Goal: Information Seeking & Learning: Find specific page/section

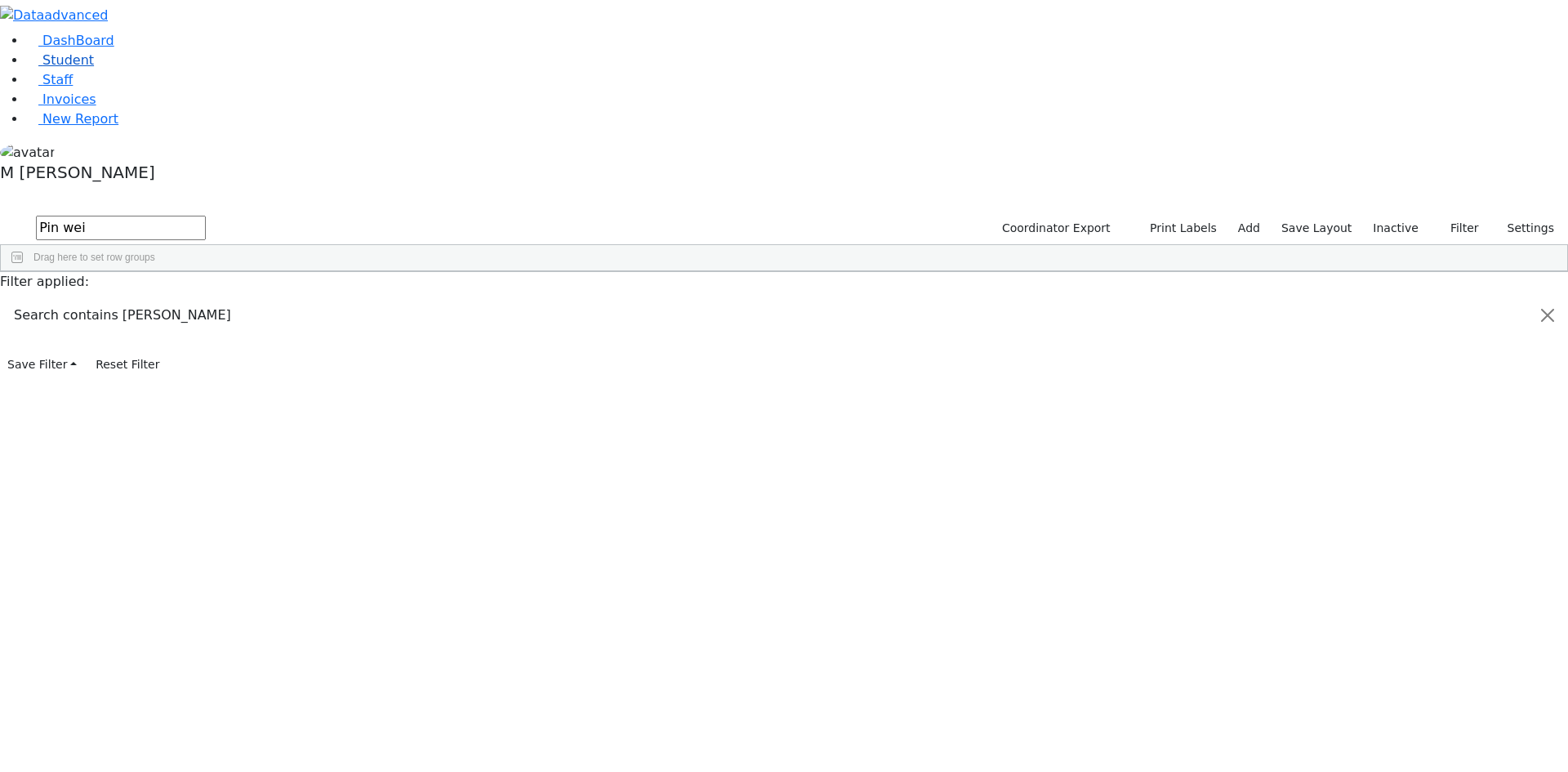
click at [40, 68] on link "Student" at bounding box center [60, 60] width 68 height 16
click at [1449, 215] on button "Filter" at bounding box center [1457, 227] width 57 height 25
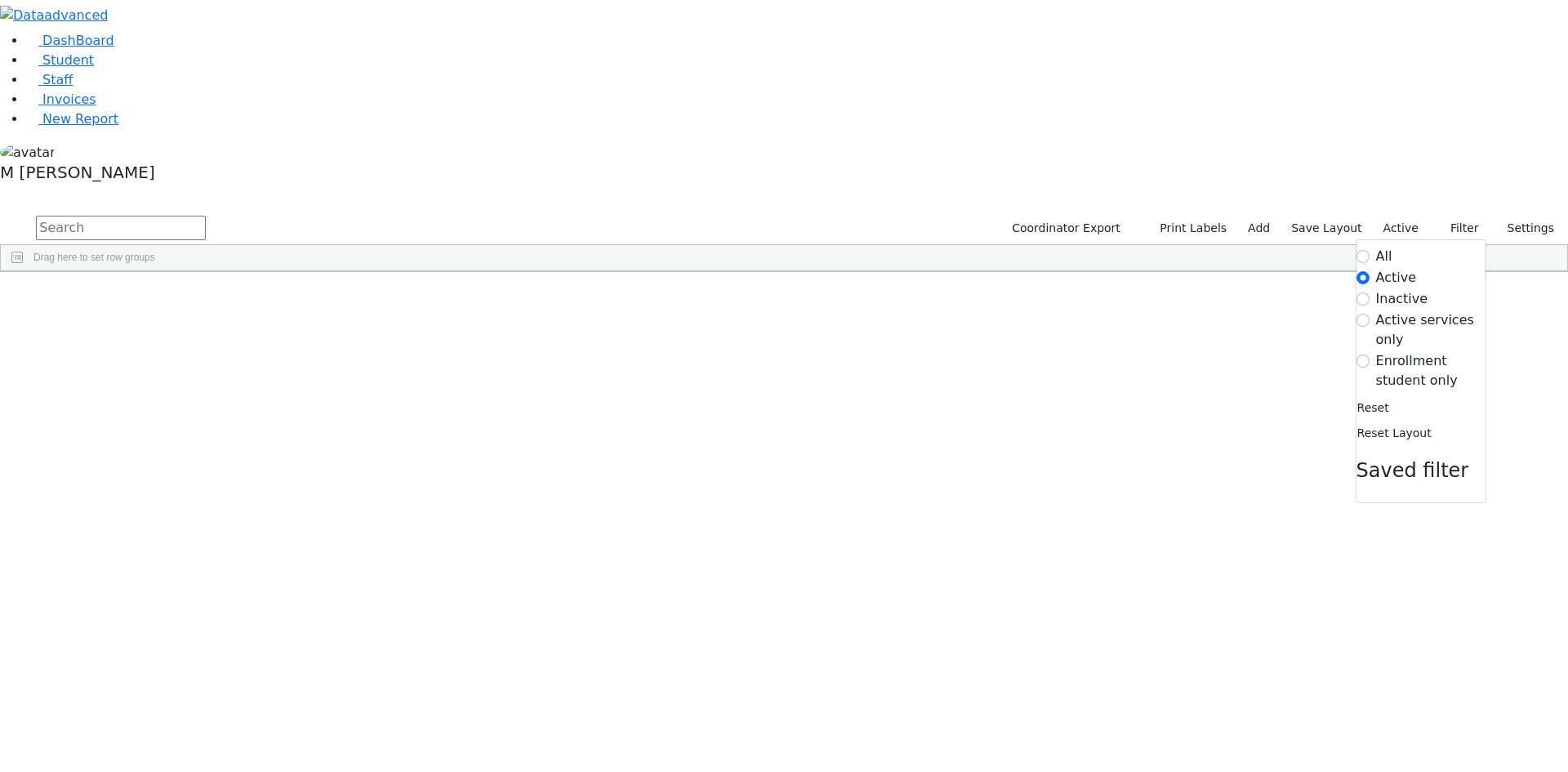
click at [1552, 361] on span "button" at bounding box center [1558, 367] width 13 height 13
click at [1391, 359] on span at bounding box center [1397, 365] width 13 height 13
click at [1393, 460] on input "checkbox" at bounding box center [1399, 466] width 13 height 13
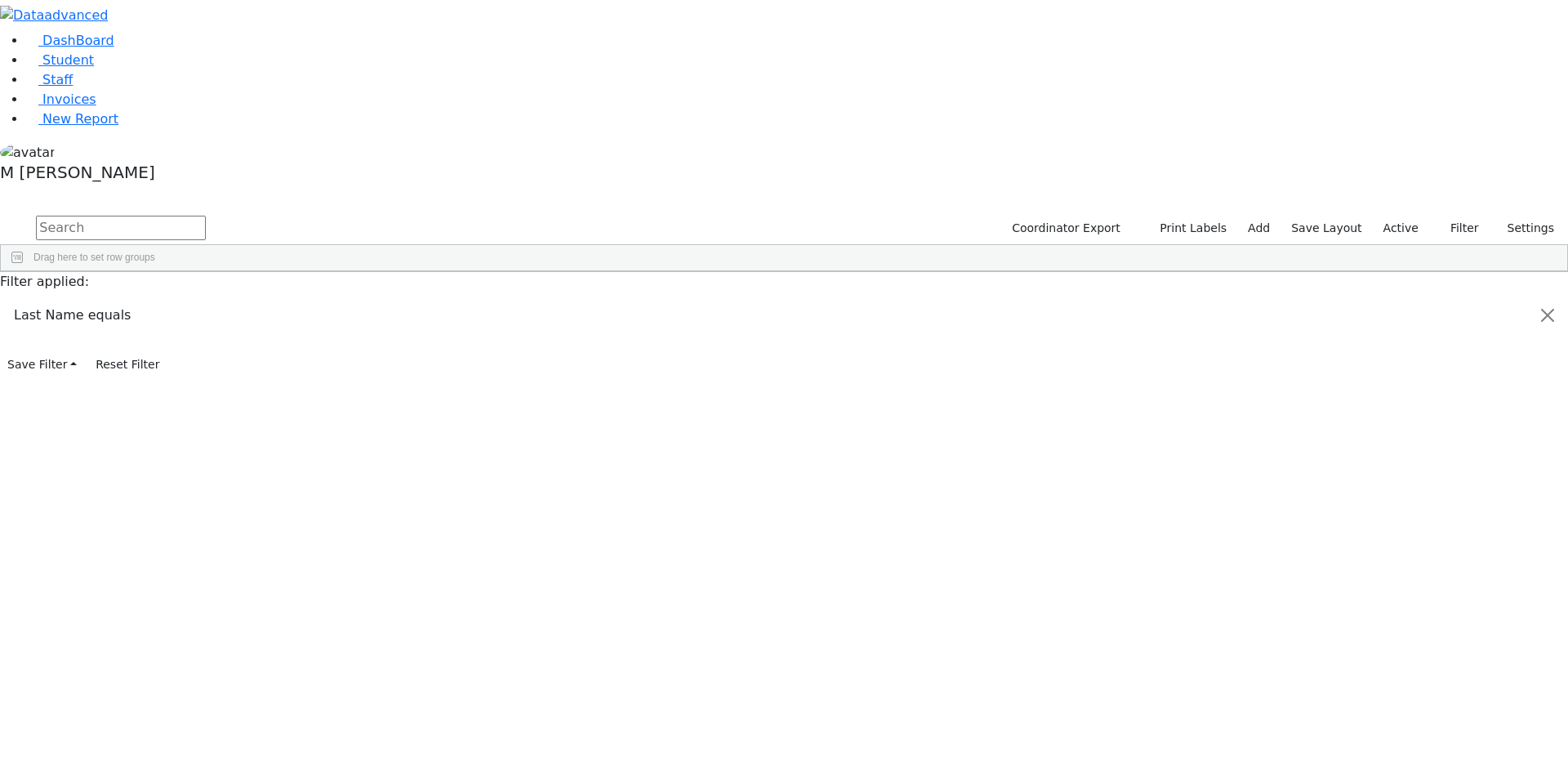
scroll to position [163, 0]
click at [1393, 356] on input "checkbox" at bounding box center [1399, 362] width 13 height 13
click at [205, 321] on div "[DEMOGRAPHIC_DATA]" at bounding box center [170, 332] width 70 height 23
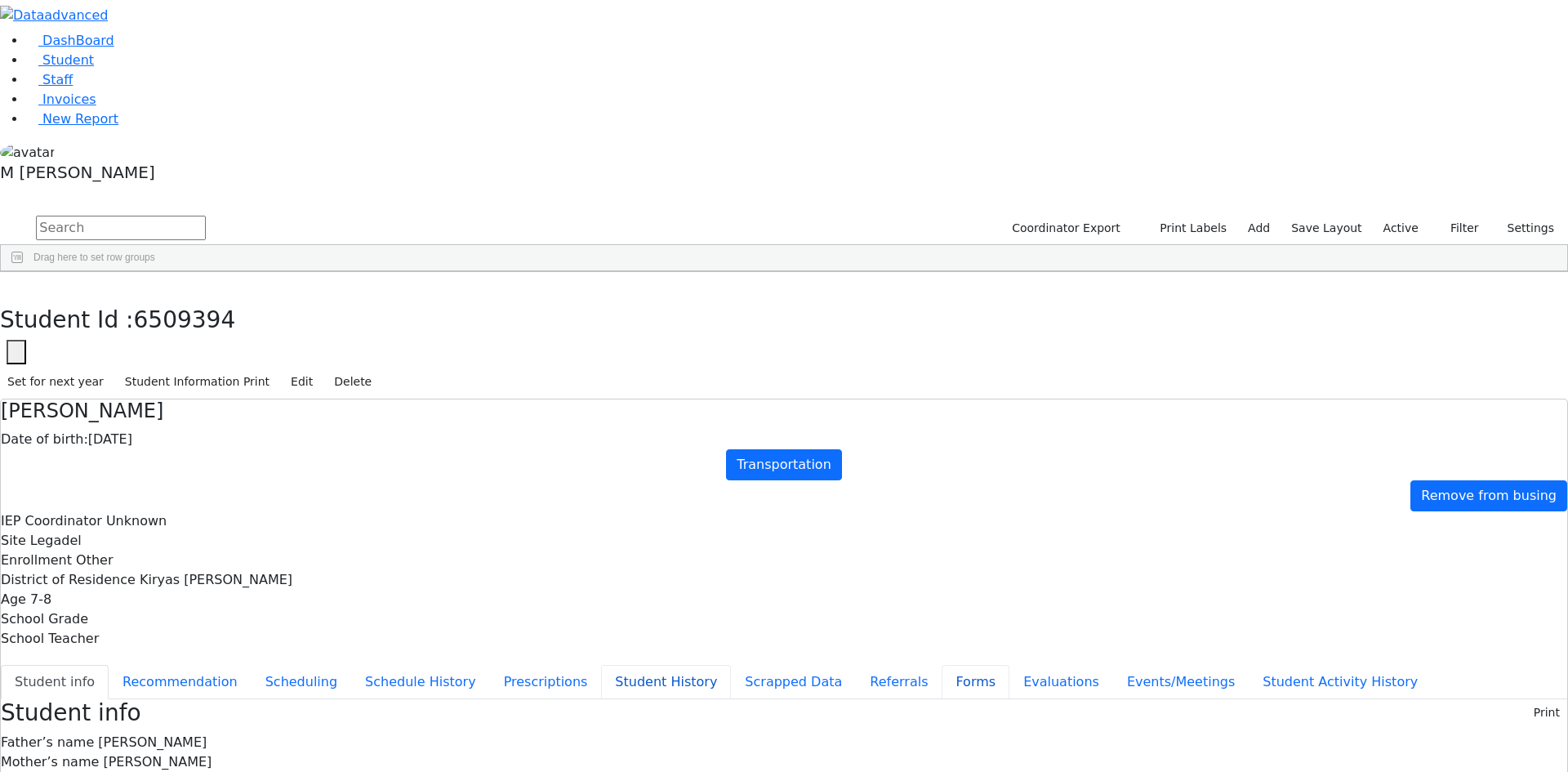
drag, startPoint x: 394, startPoint y: 416, endPoint x: 389, endPoint y: 436, distance: 20.6
click at [389, 664] on ul "Student info Recommendation Scheduling Schedule History Prescriptions Student H…" at bounding box center [784, 681] width 1566 height 34
click at [1009, 664] on button "Evaluations" at bounding box center [1061, 681] width 104 height 34
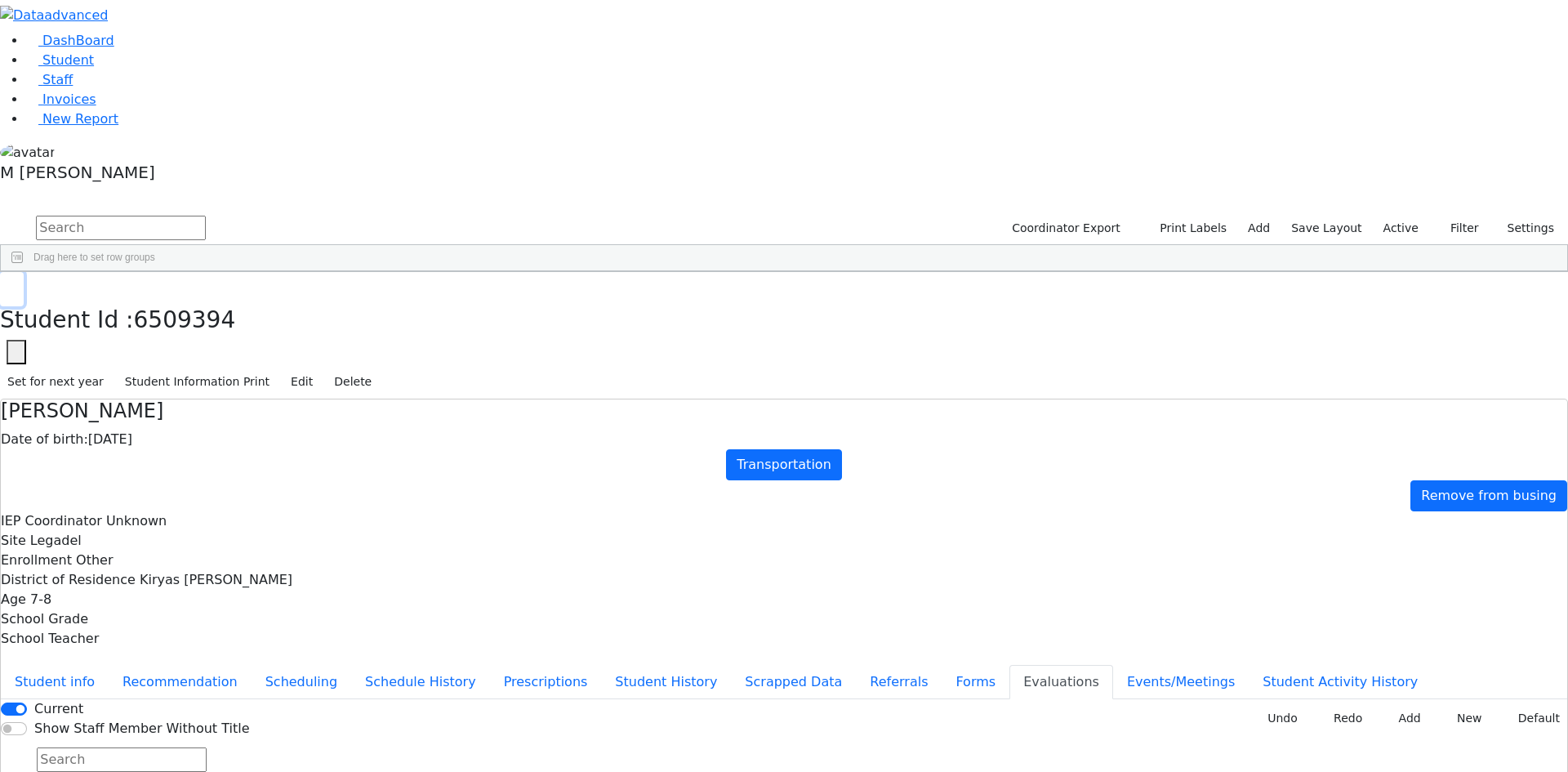
click at [24, 272] on button "button" at bounding box center [12, 289] width 24 height 34
click at [94, 68] on link "Student" at bounding box center [60, 60] width 68 height 16
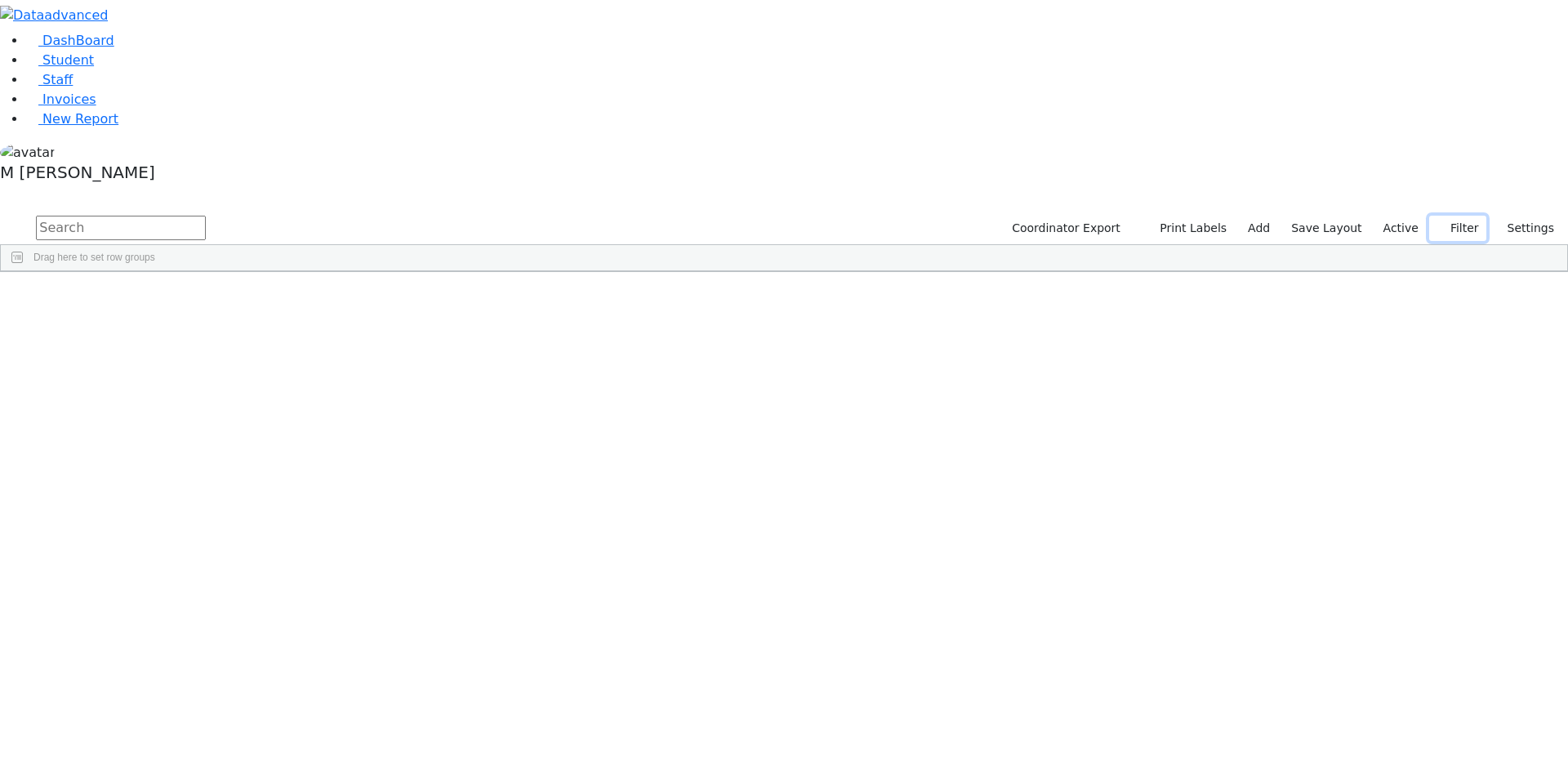
drag, startPoint x: 1449, startPoint y: 67, endPoint x: 1413, endPoint y: 141, distance: 82.3
click at [1447, 215] on button "Filter" at bounding box center [1457, 227] width 57 height 25
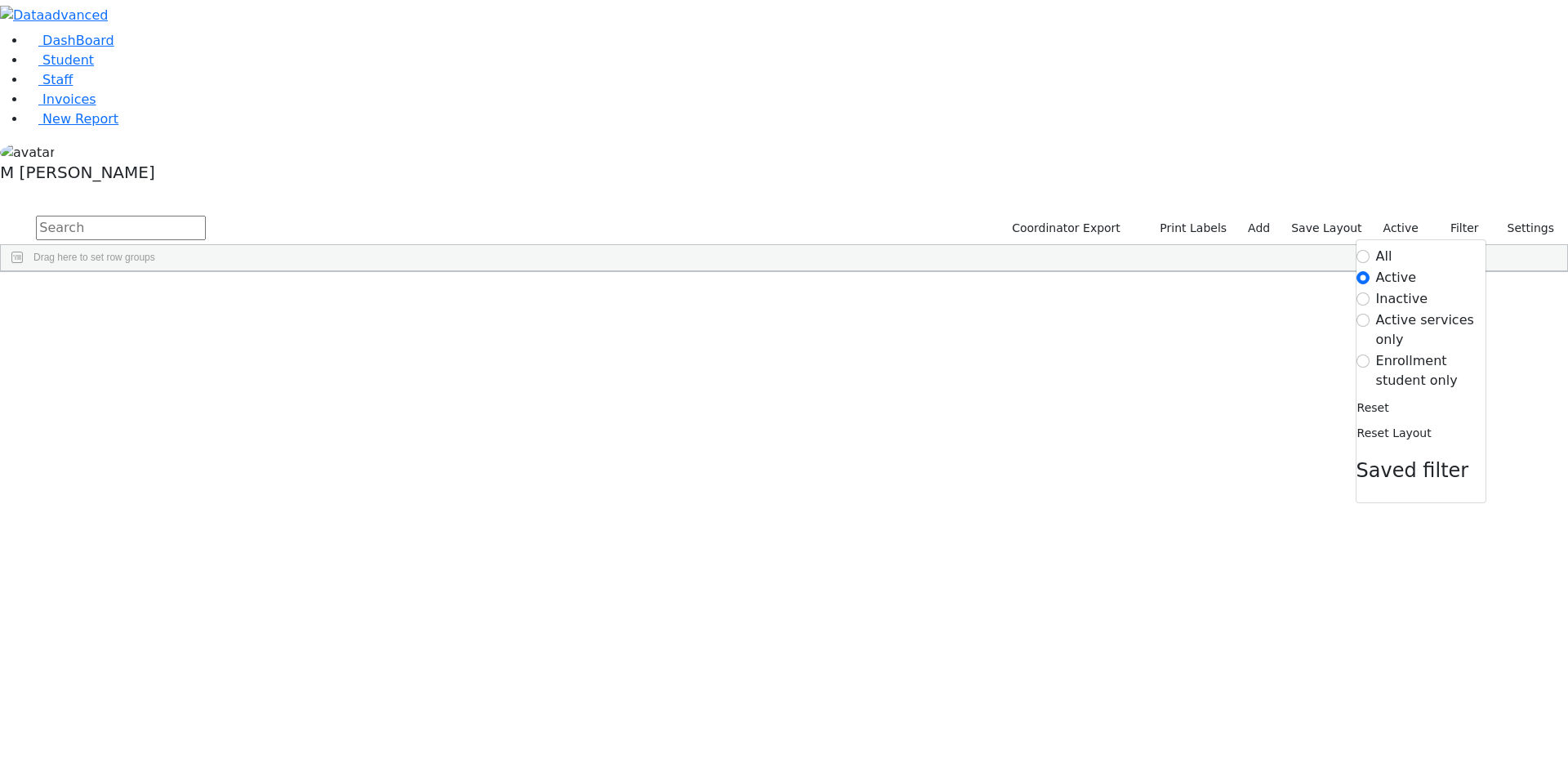
click at [1398, 351] on label "Enrollment student only" at bounding box center [1431, 370] width 110 height 39
click at [1370, 355] on input "Enrollment student only" at bounding box center [1363, 361] width 13 height 13
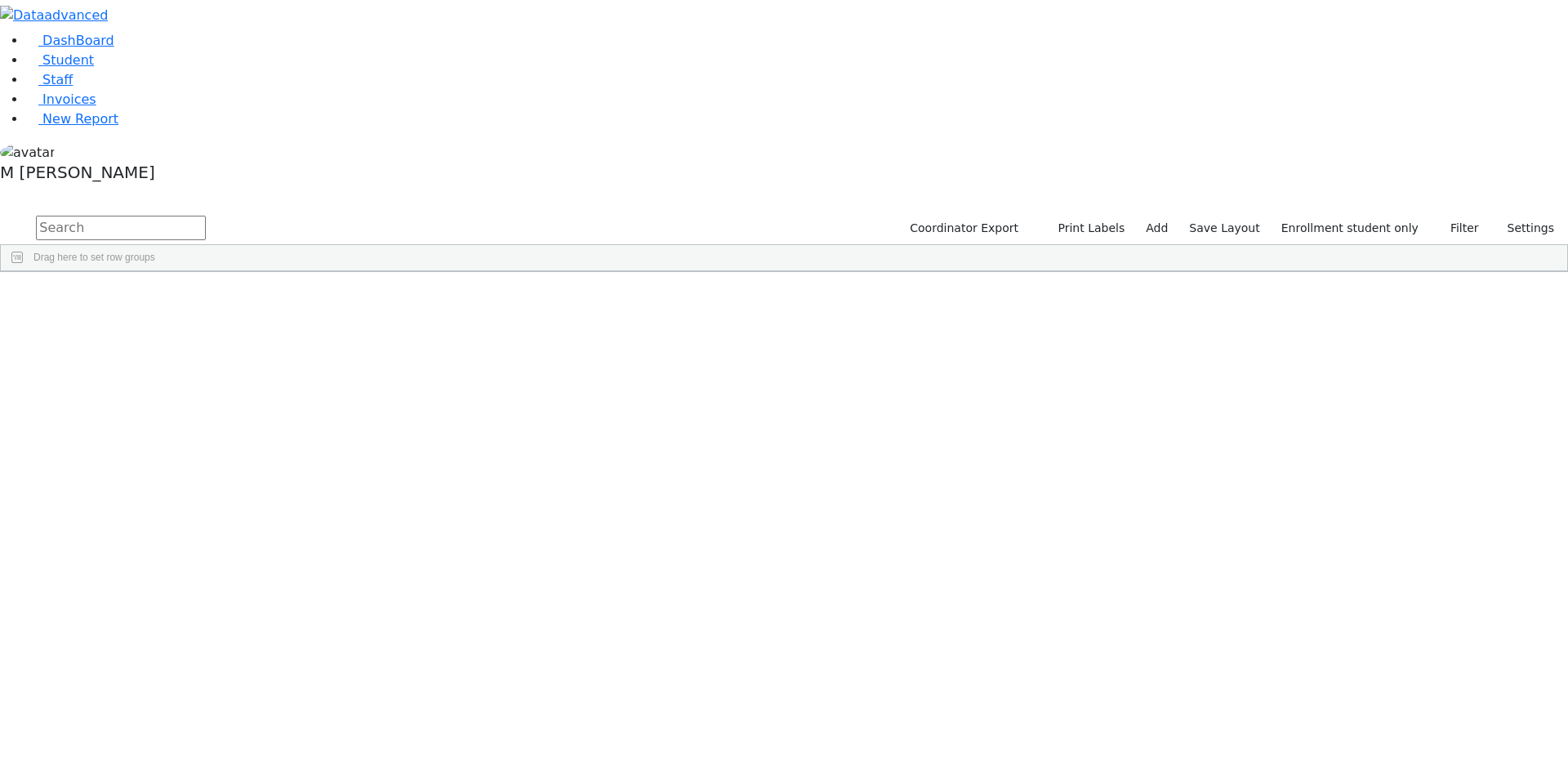
scroll to position [99, 0]
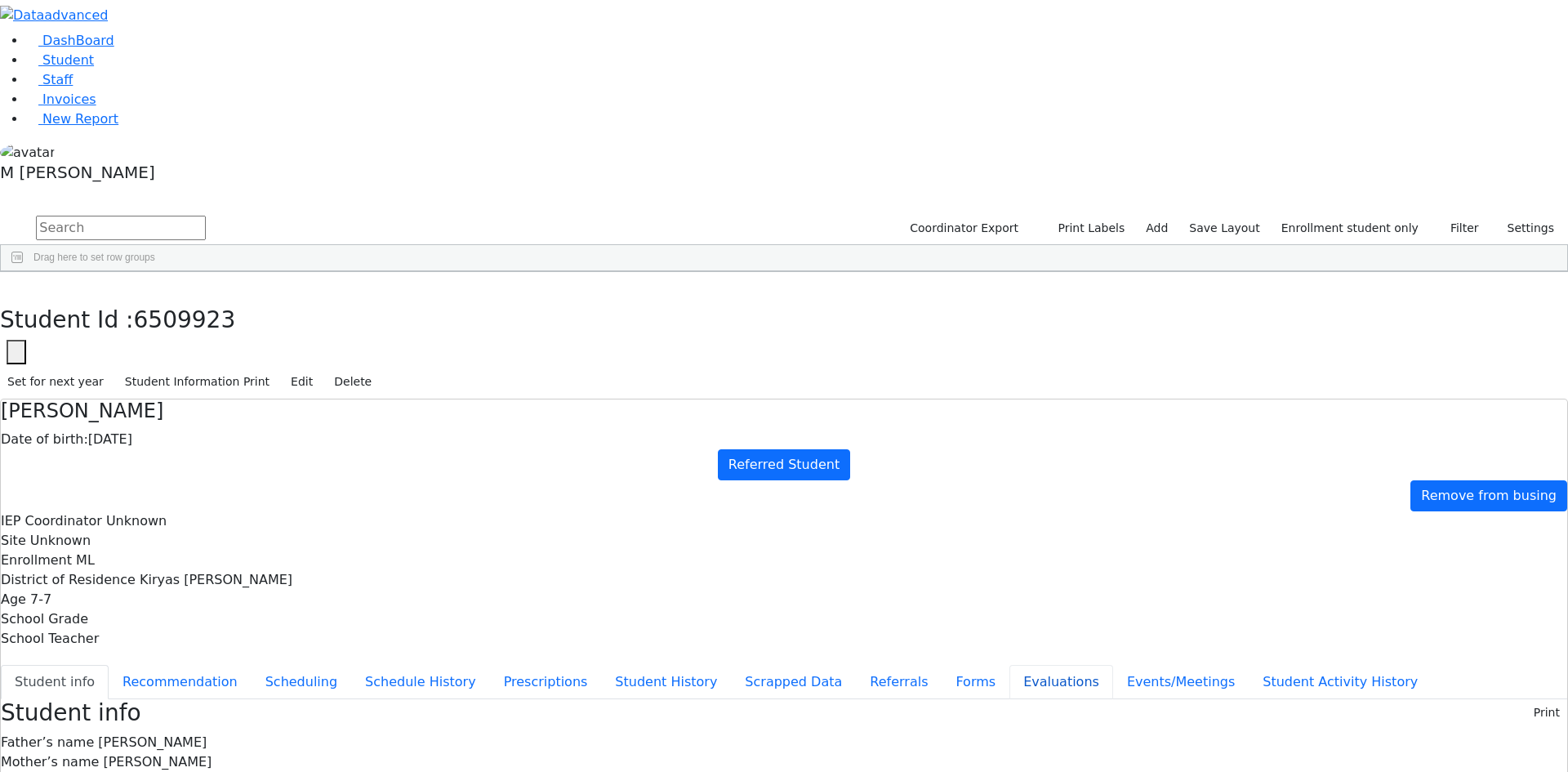
click at [1009, 664] on button "Evaluations" at bounding box center [1061, 681] width 104 height 34
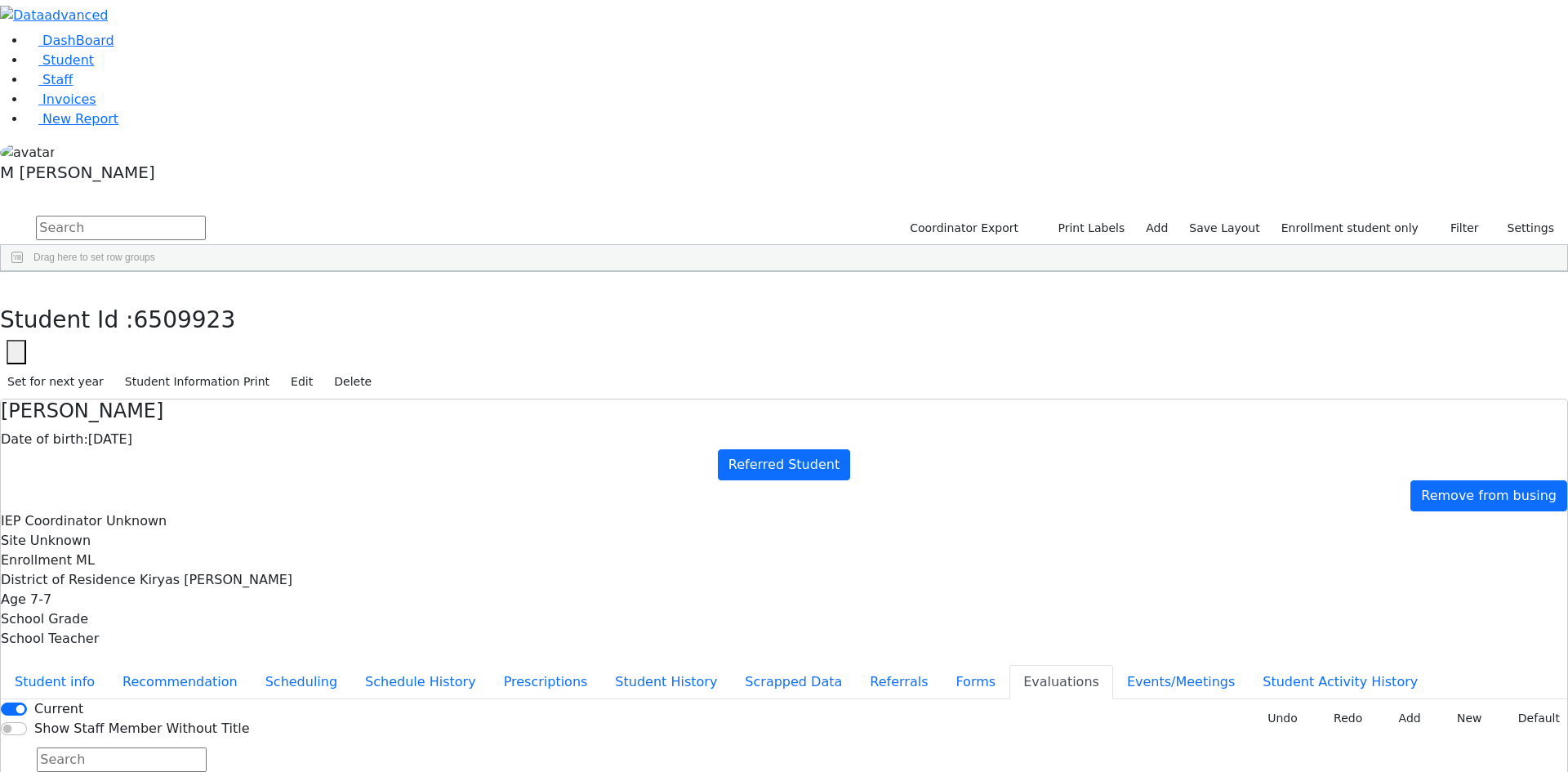
click at [1275, 705] on button "Undo" at bounding box center [1277, 717] width 56 height 25
click at [250, 699] on div "Current" at bounding box center [141, 709] width 216 height 20
click at [27, 702] on input "Current" at bounding box center [14, 708] width 26 height 13
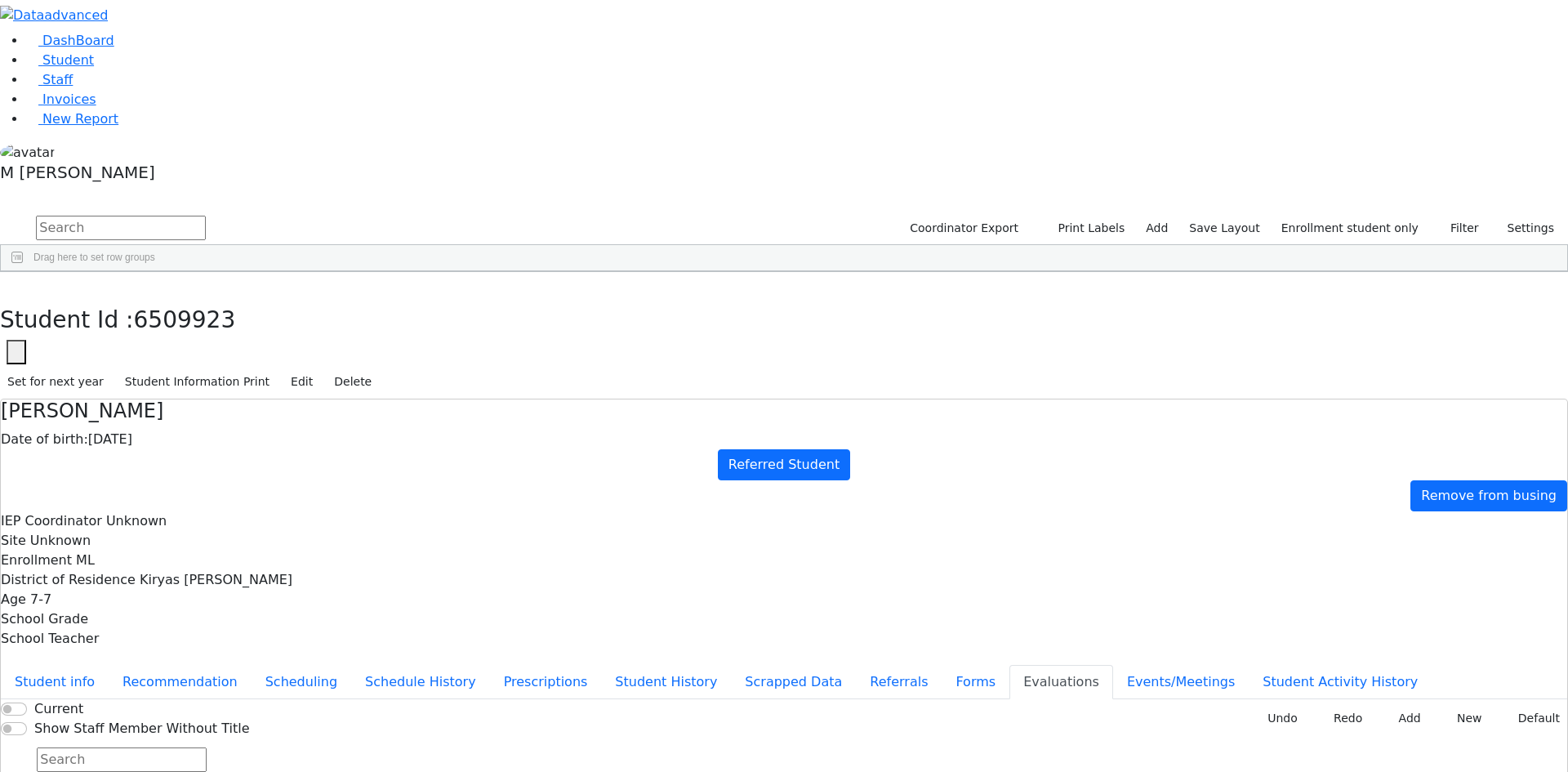
click at [250, 699] on div "Current" at bounding box center [141, 709] width 216 height 20
click at [27, 702] on input "Current" at bounding box center [14, 708] width 26 height 13
checkbox input "true"
drag, startPoint x: 976, startPoint y: 369, endPoint x: 1035, endPoint y: 364, distance: 59.2
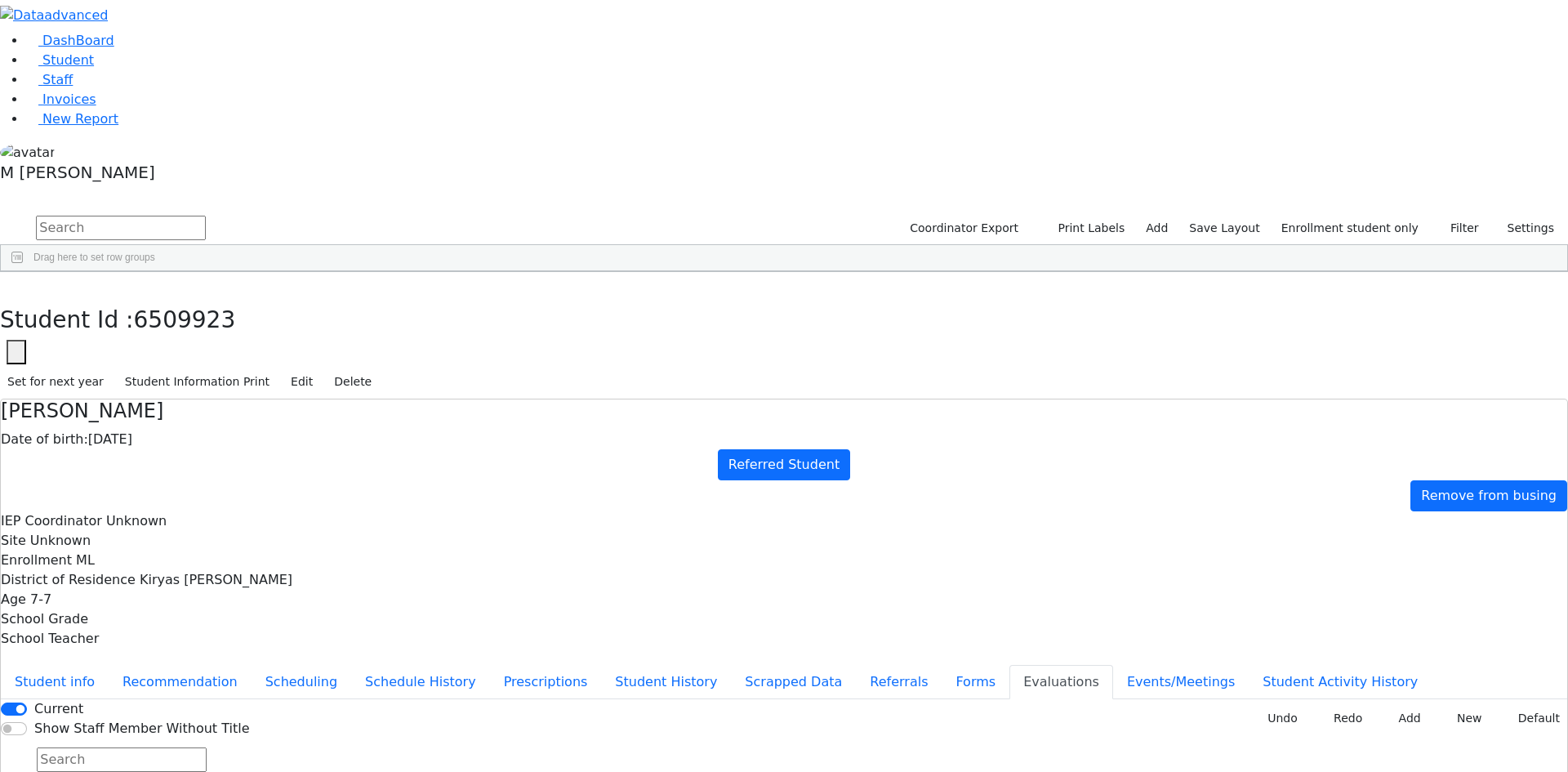
click at [24, 272] on button "button" at bounding box center [12, 289] width 24 height 34
click at [242, 596] on div "Yides" at bounding box center [203, 607] width 79 height 23
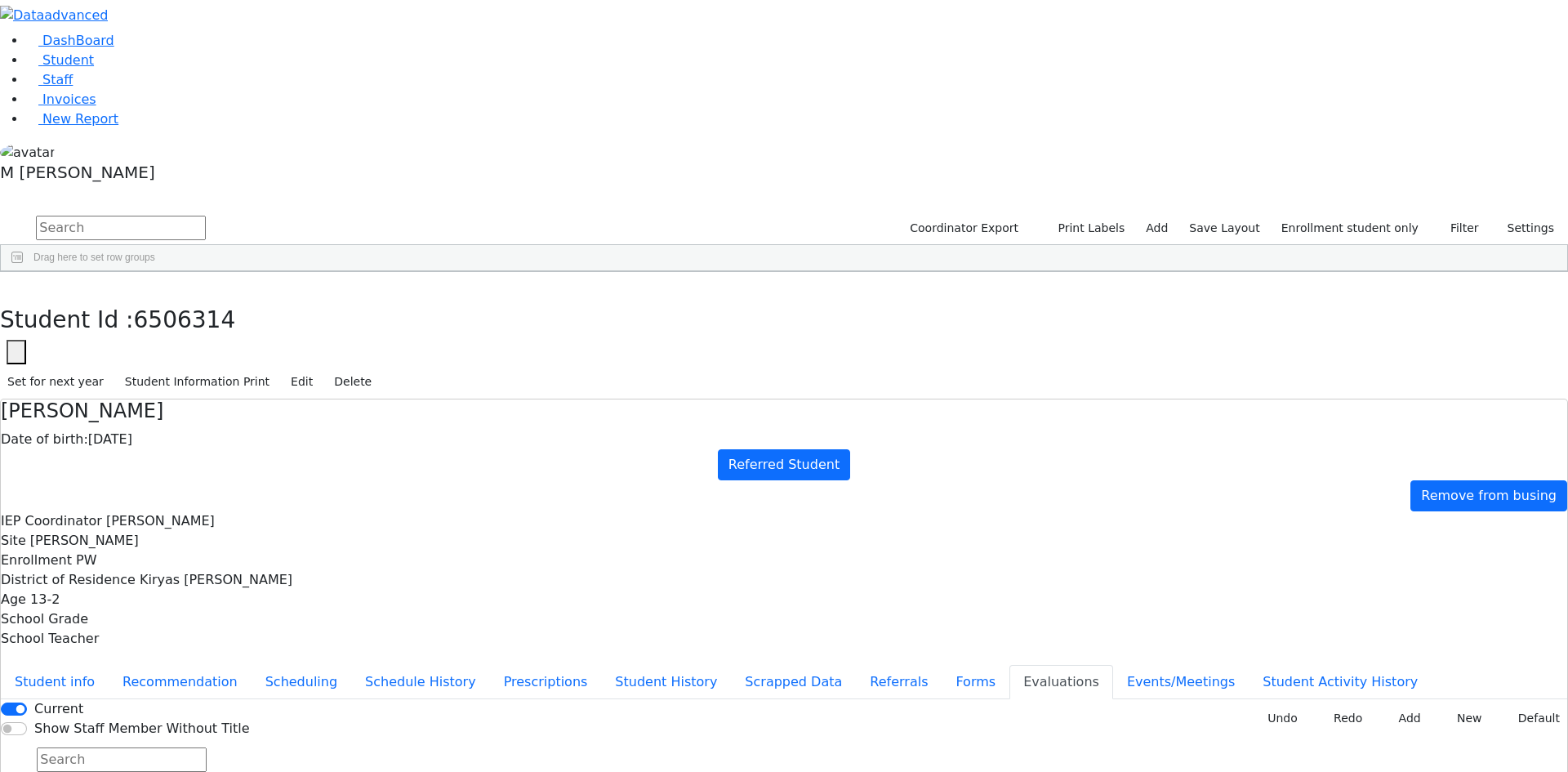
drag, startPoint x: 171, startPoint y: 472, endPoint x: 123, endPoint y: 526, distance: 72.2
drag, startPoint x: 123, startPoint y: 526, endPoint x: 1299, endPoint y: 688, distance: 1187.1
click at [1308, 713] on div "Current Show Staff Member Without Title New Invoice Undo Redo Add New Default D…" at bounding box center [784, 751] width 1566 height 105
click at [856, 664] on button "Referrals" at bounding box center [899, 681] width 86 height 34
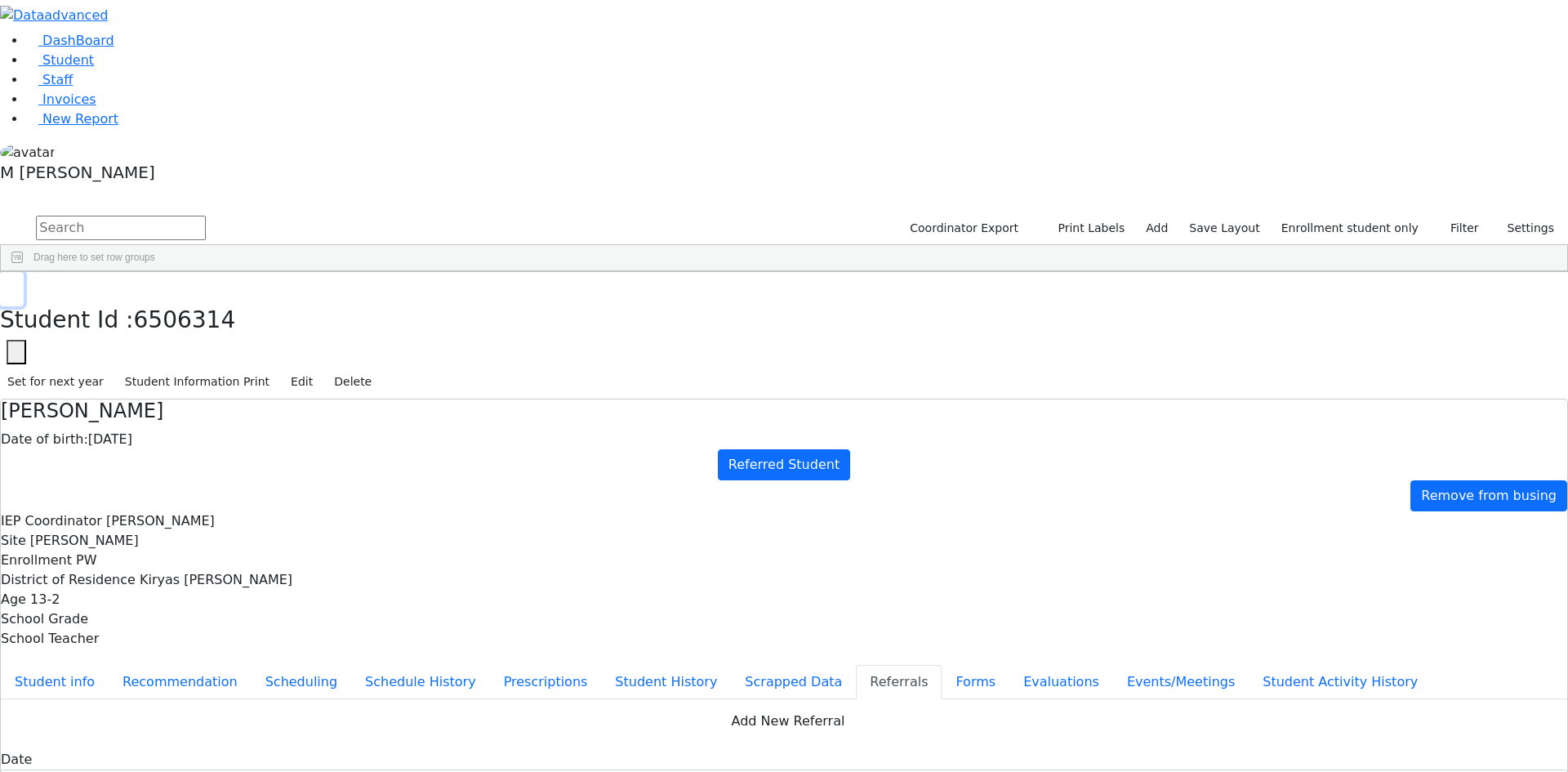
click at [7, 284] on use "button" at bounding box center [7, 284] width 0 height 0
click at [164, 412] on div "Brach" at bounding box center [125, 423] width 79 height 23
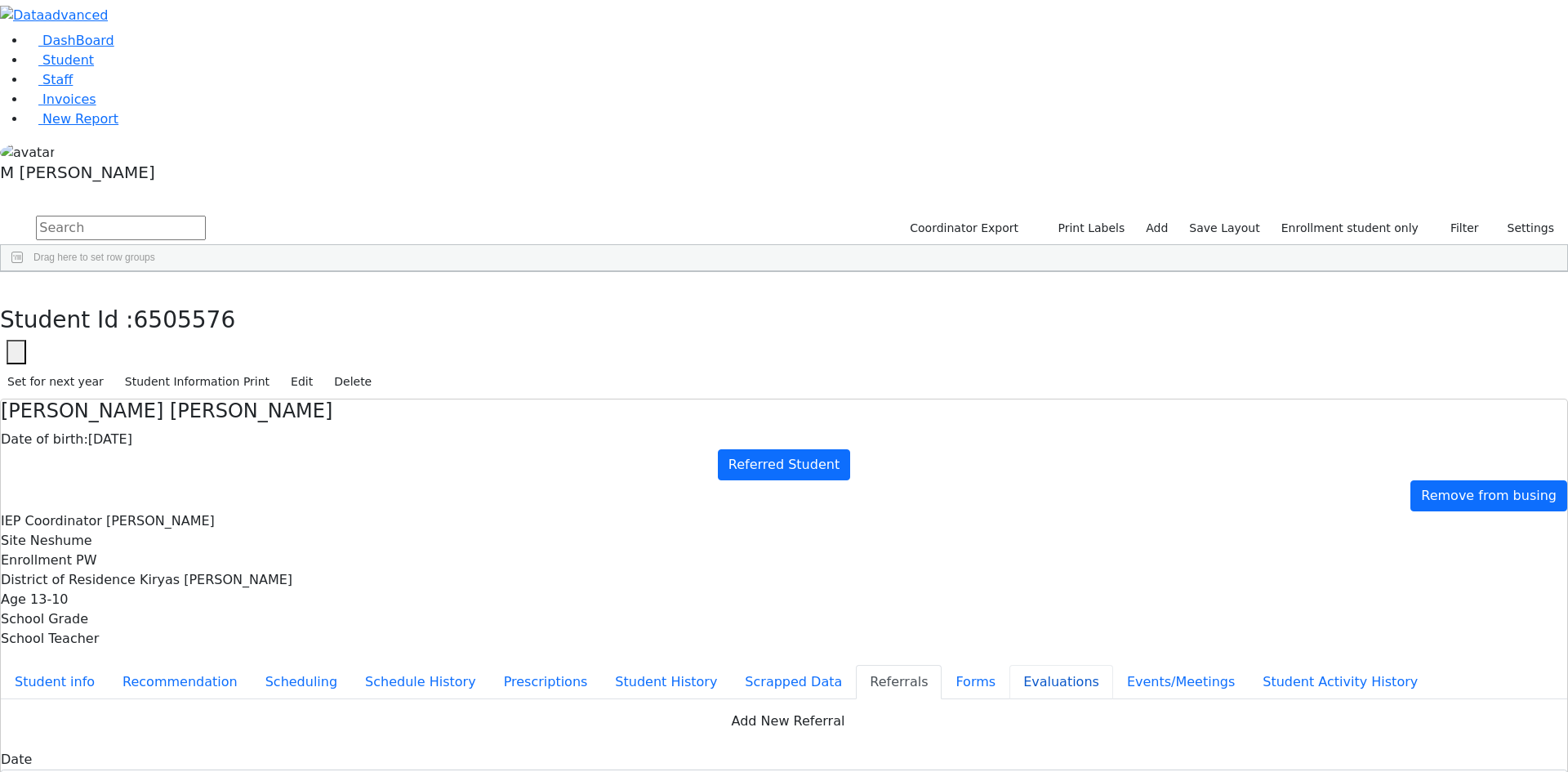
click at [1009, 664] on button "Evaluations" at bounding box center [1061, 681] width 104 height 34
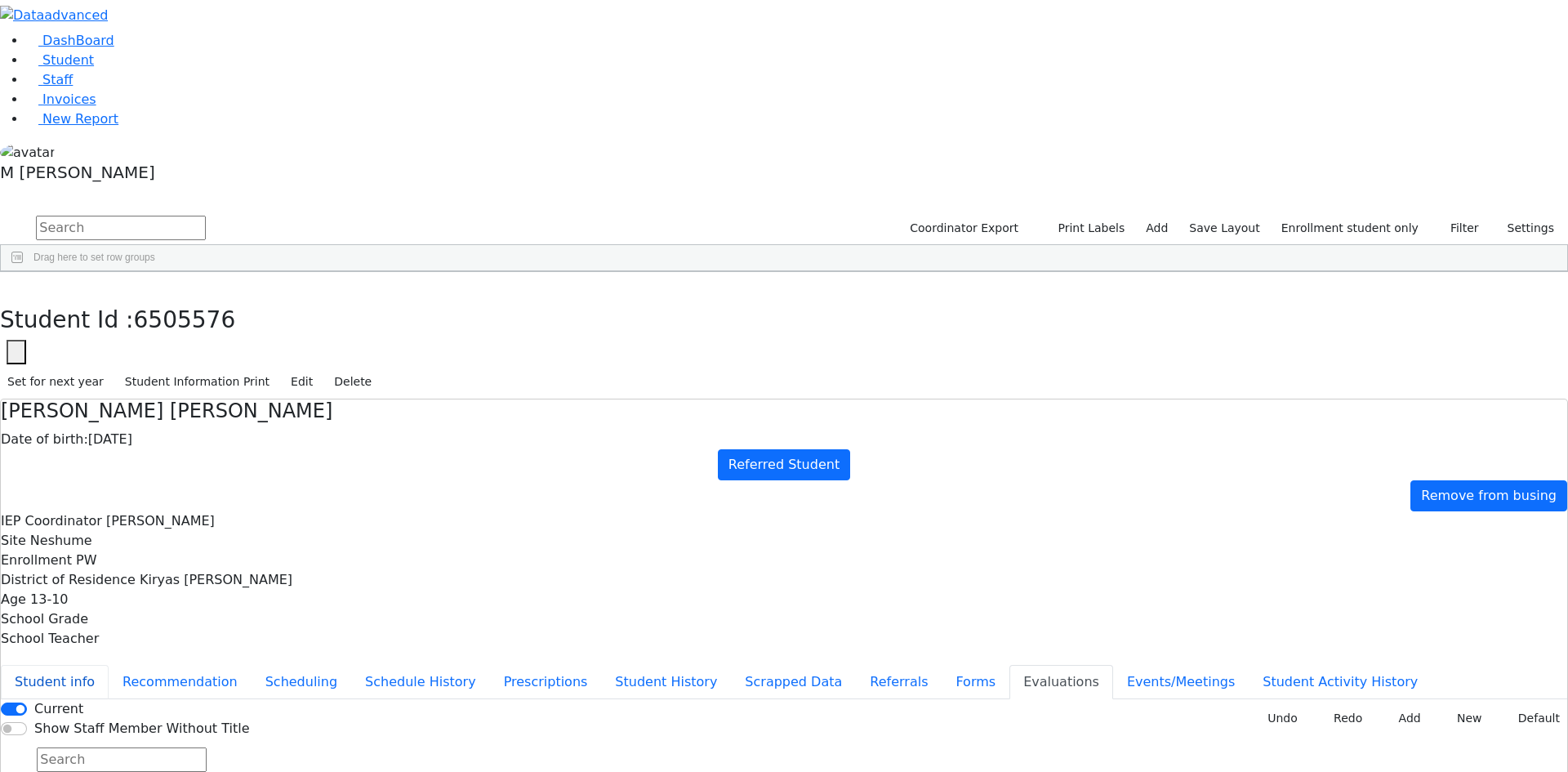
click at [109, 664] on button "Student info" at bounding box center [55, 681] width 108 height 34
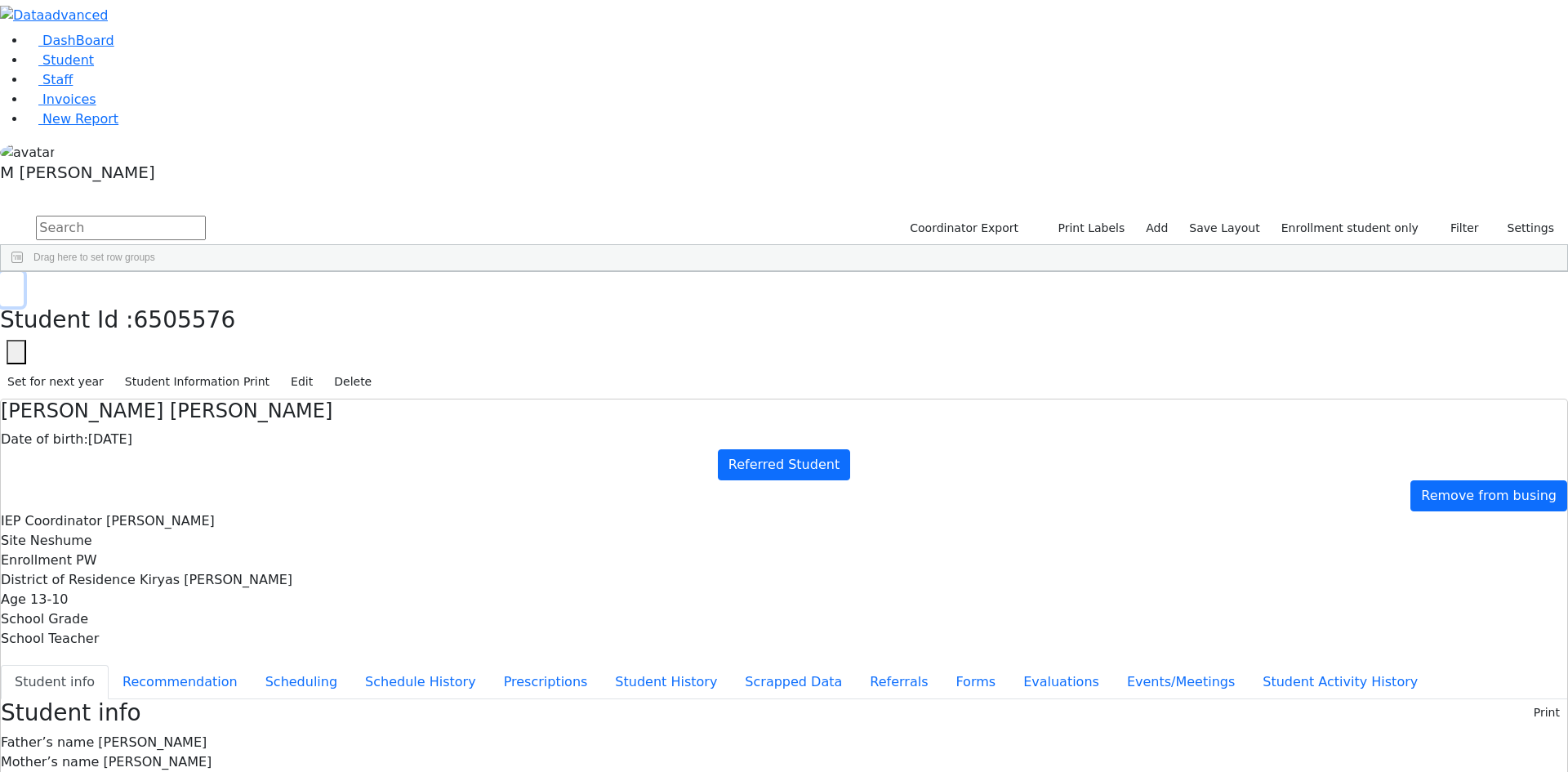
click at [16, 284] on icon "button" at bounding box center [11, 289] width 9 height 10
click at [1113, 664] on button "Events/Meetings" at bounding box center [1180, 681] width 135 height 34
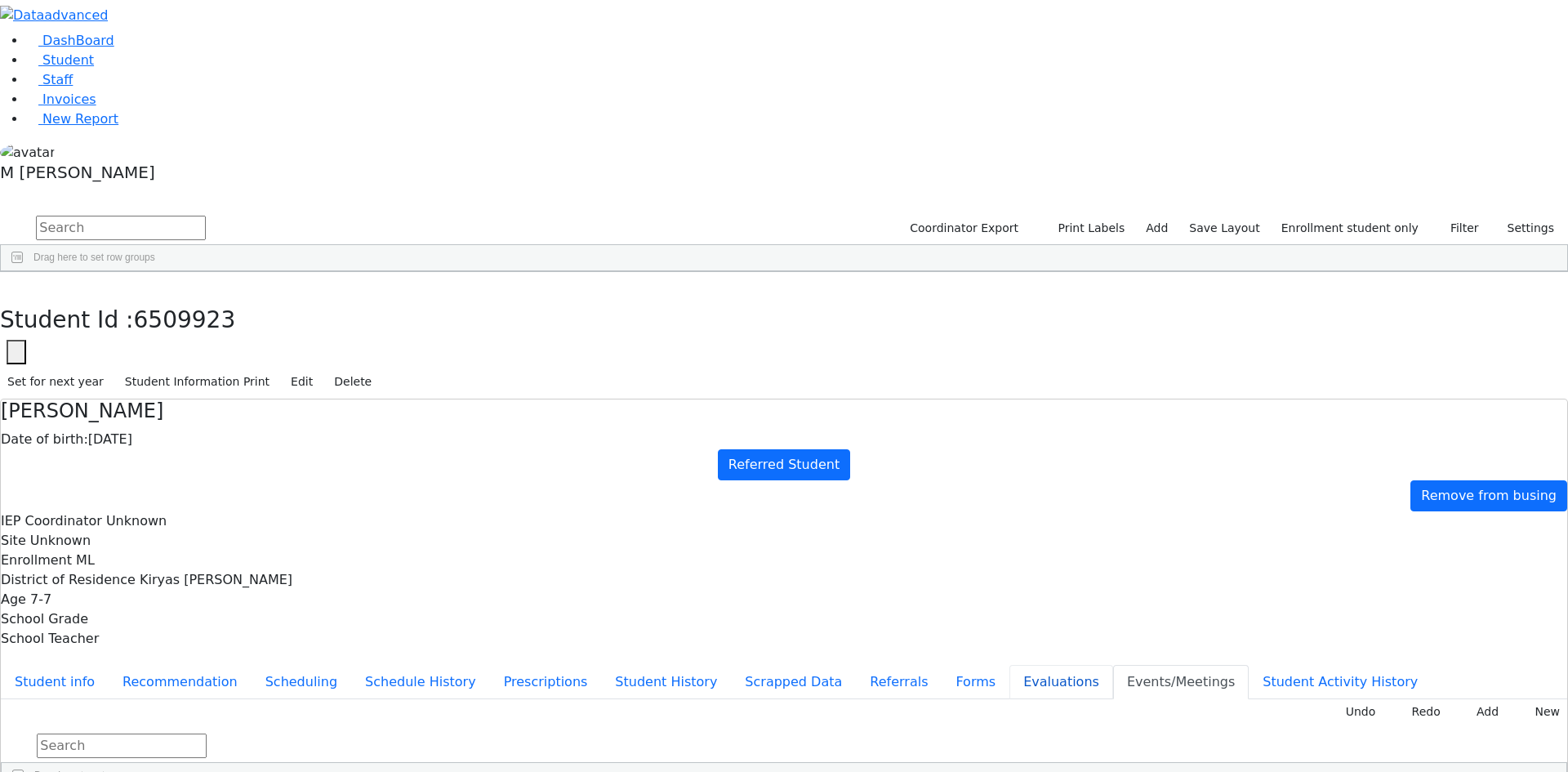
click at [1009, 664] on button "Evaluations" at bounding box center [1061, 681] width 104 height 34
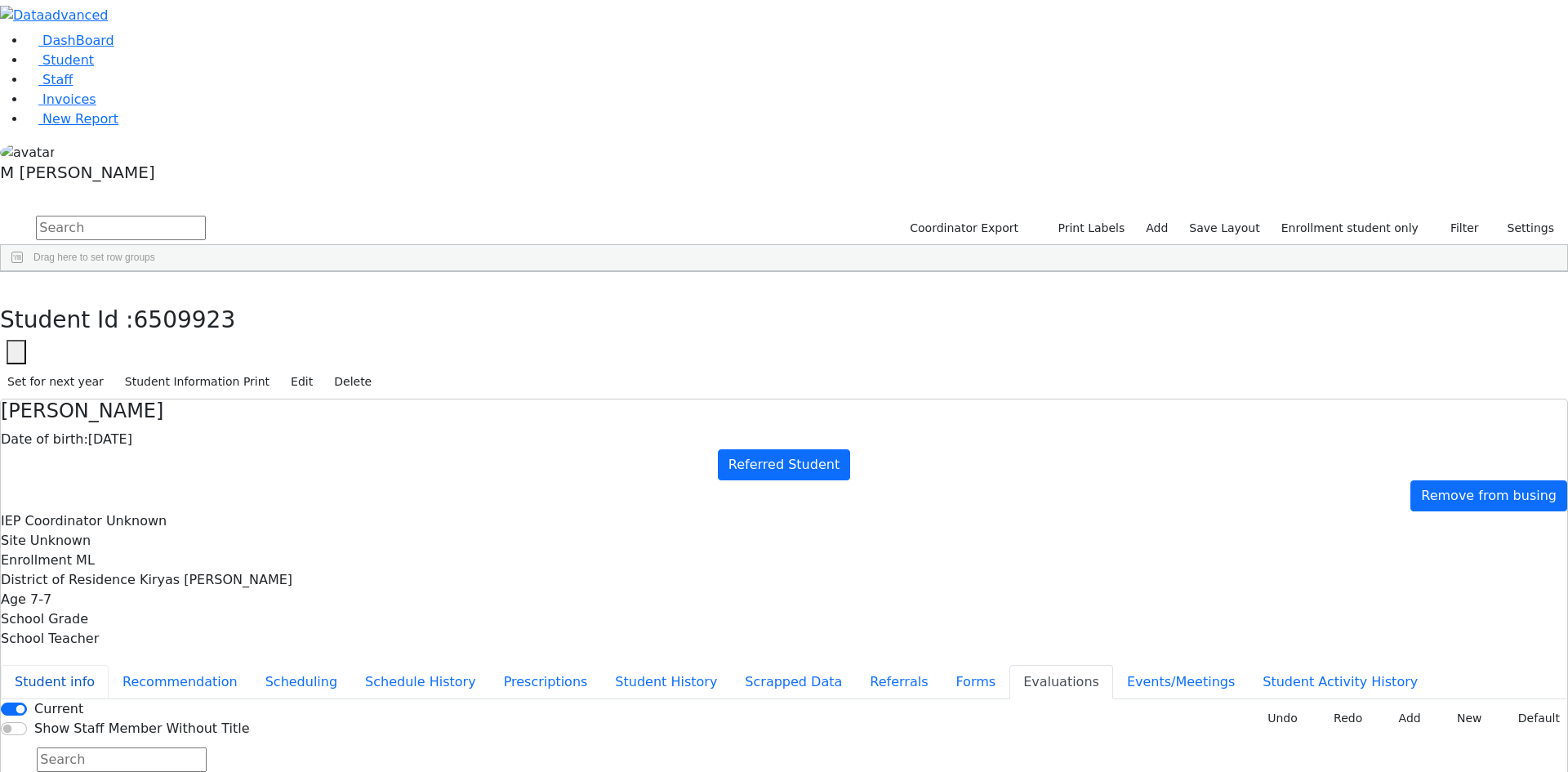
click at [109, 664] on button "Student info" at bounding box center [55, 681] width 108 height 34
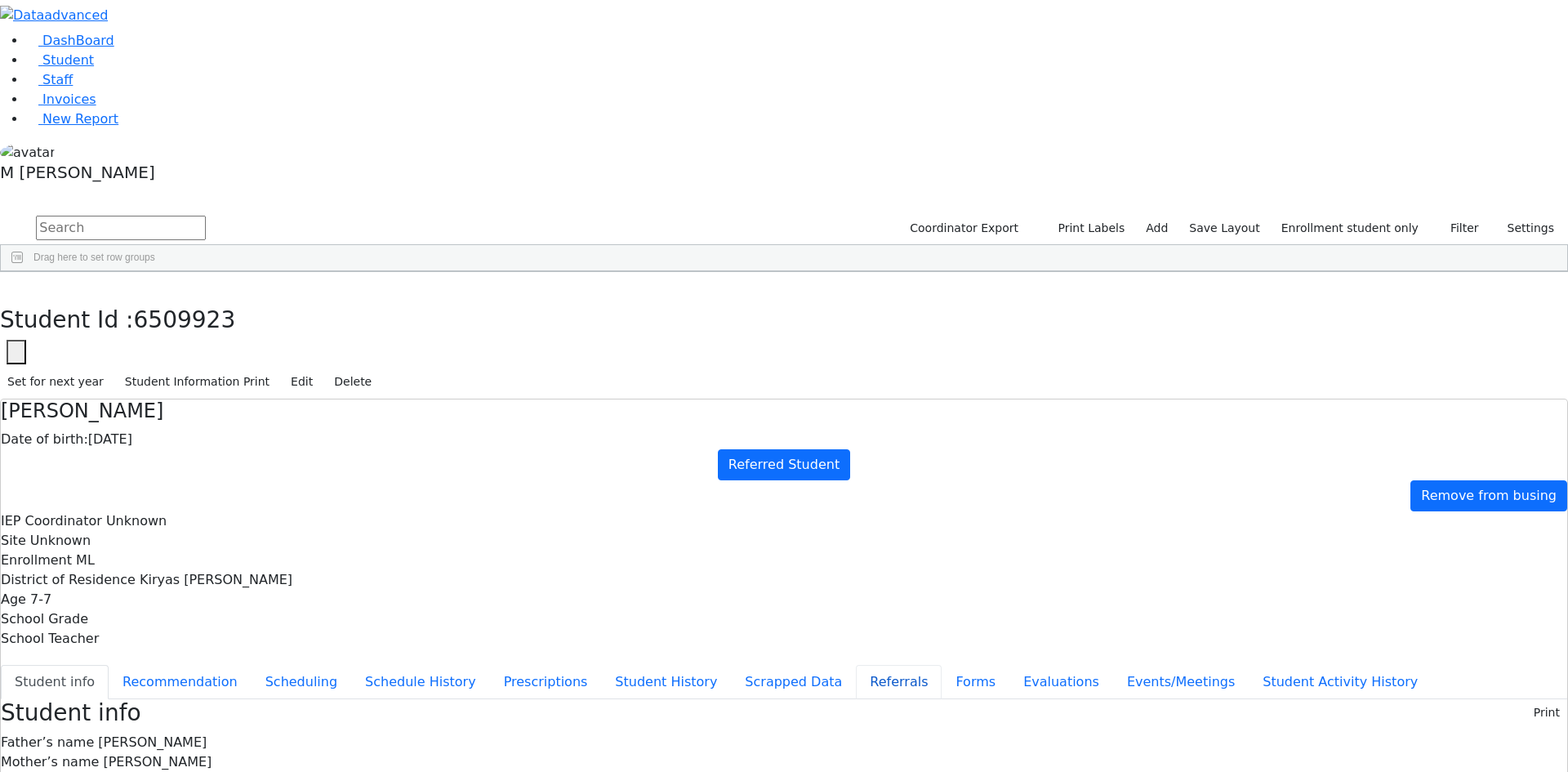
click at [856, 664] on button "Referrals" at bounding box center [899, 681] width 86 height 34
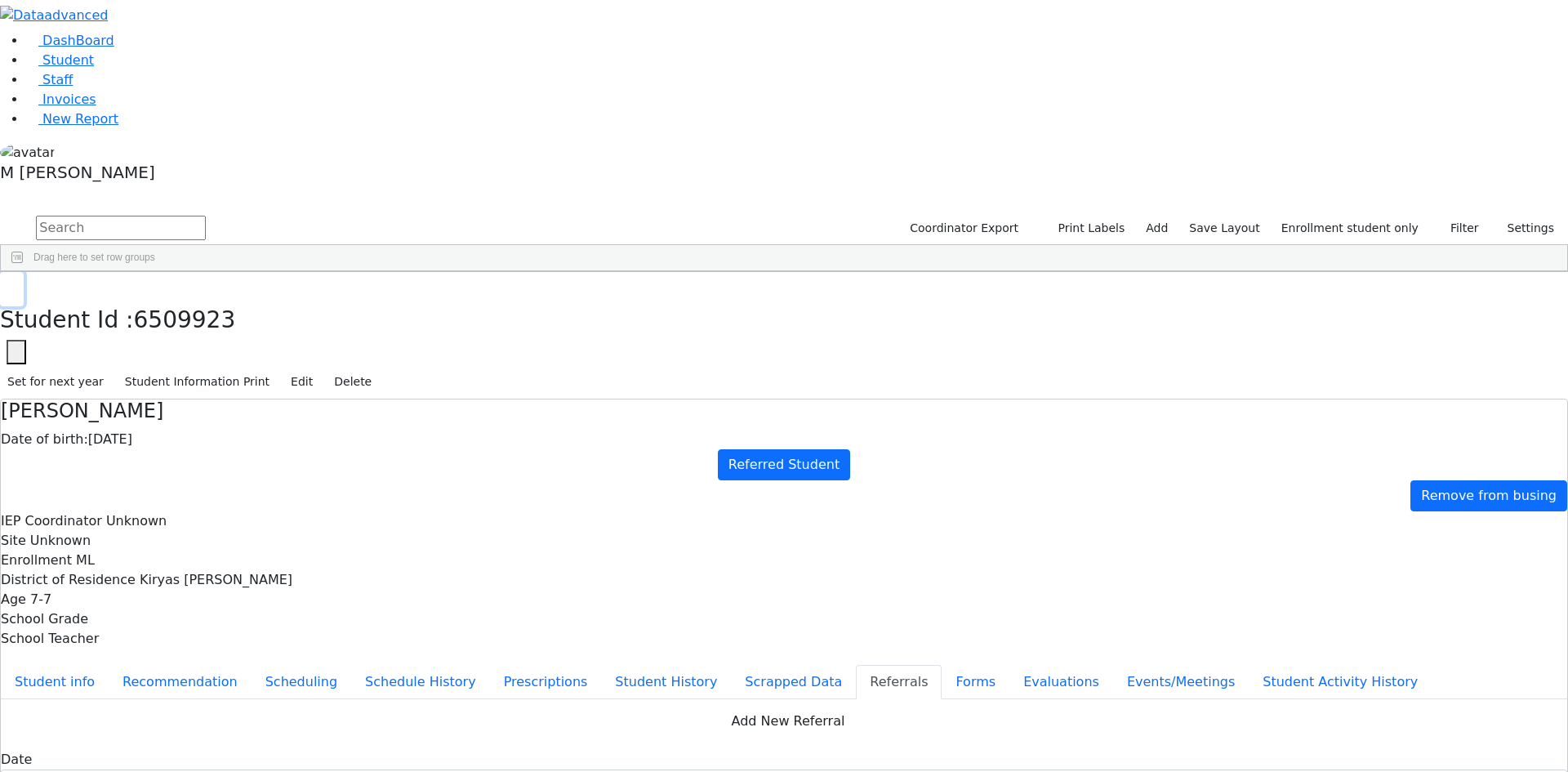
click at [16, 284] on icon "button" at bounding box center [11, 289] width 9 height 10
click at [242, 412] on div "Chana Shaindy" at bounding box center [203, 423] width 79 height 23
click at [1113, 664] on button "Events/Meetings" at bounding box center [1180, 681] width 135 height 34
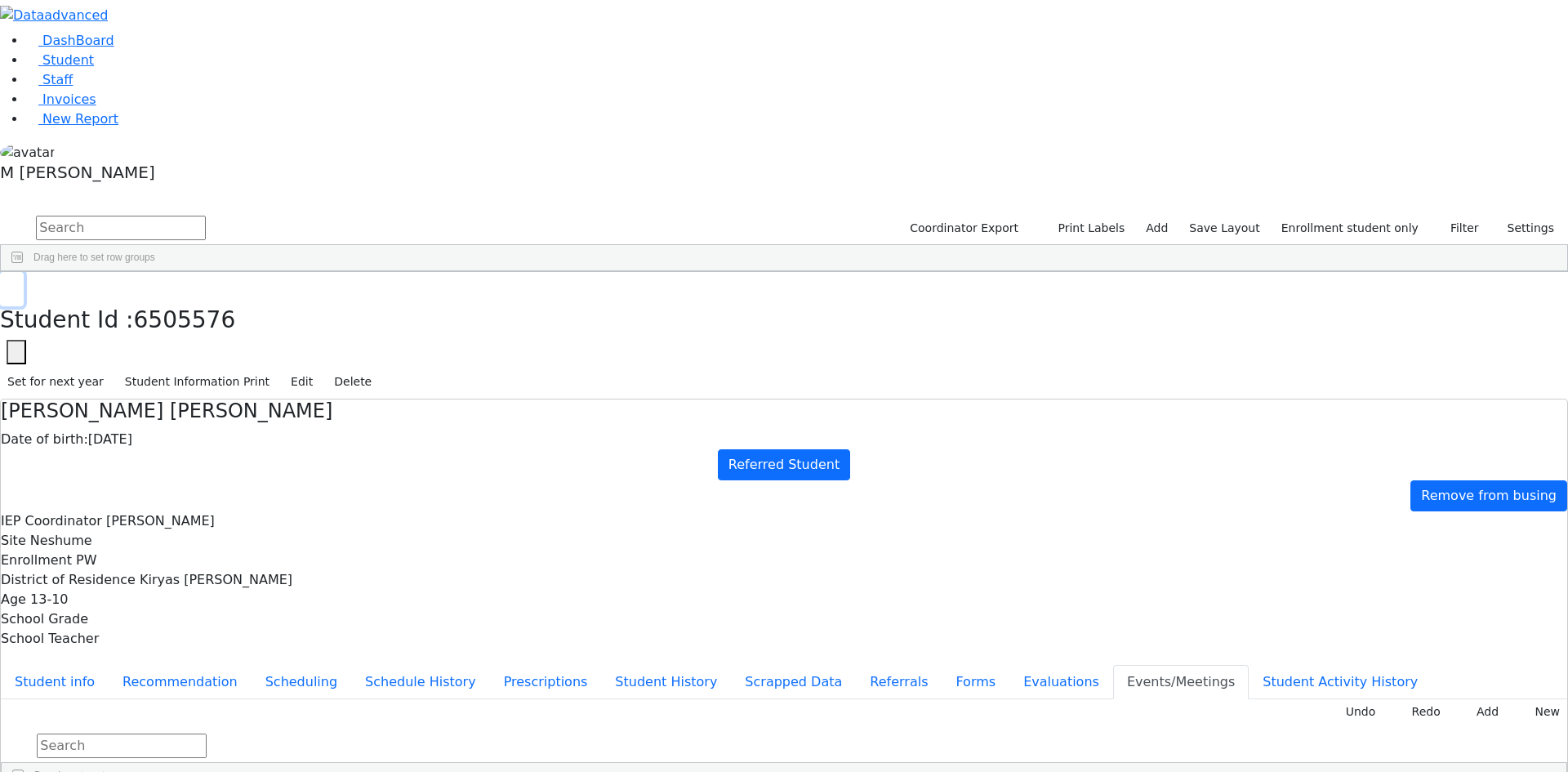
click at [24, 272] on button "button" at bounding box center [12, 289] width 24 height 34
click at [856, 664] on button "Referrals" at bounding box center [899, 681] width 86 height 34
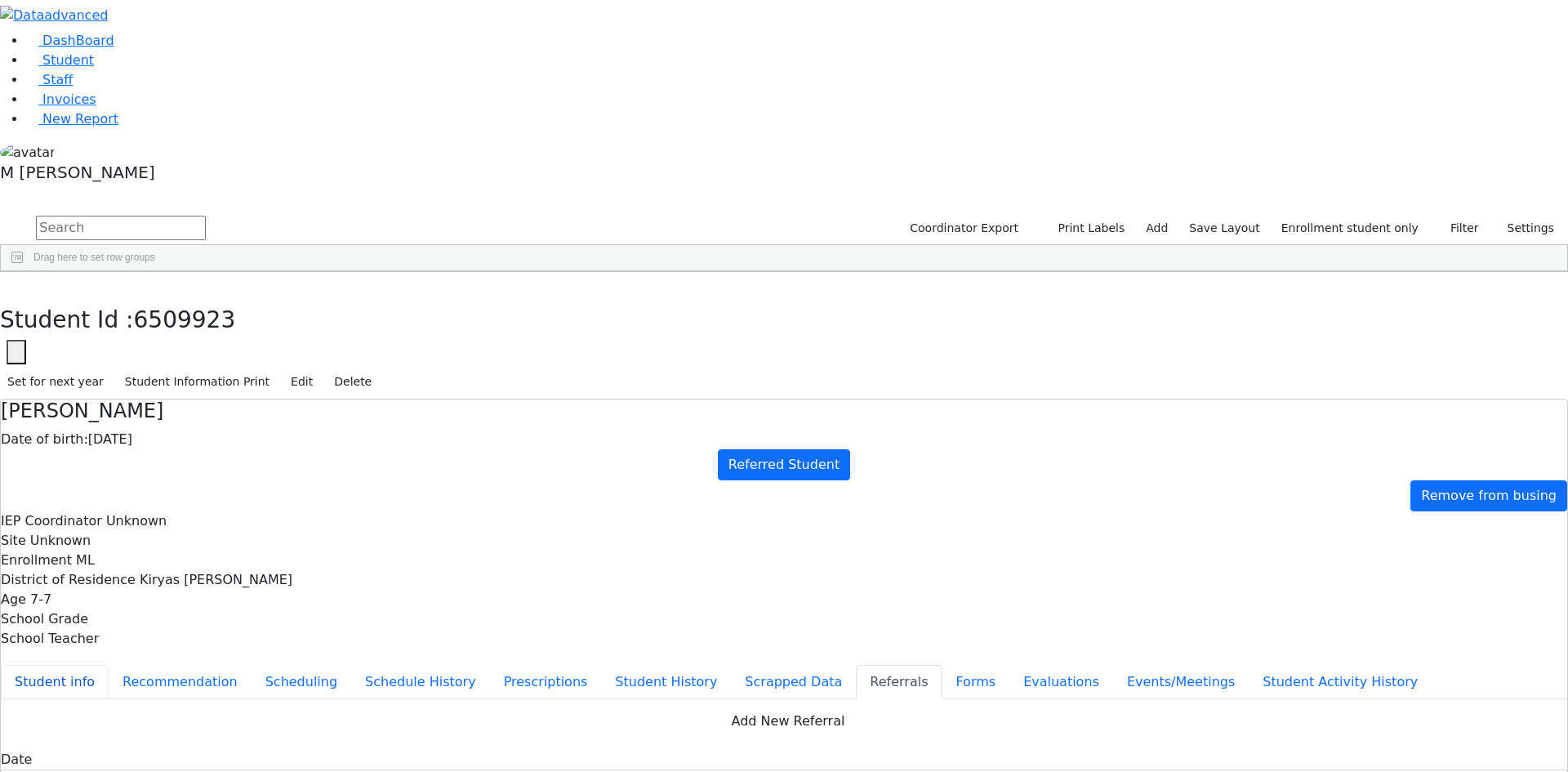
click at [109, 664] on button "Student info" at bounding box center [55, 681] width 108 height 34
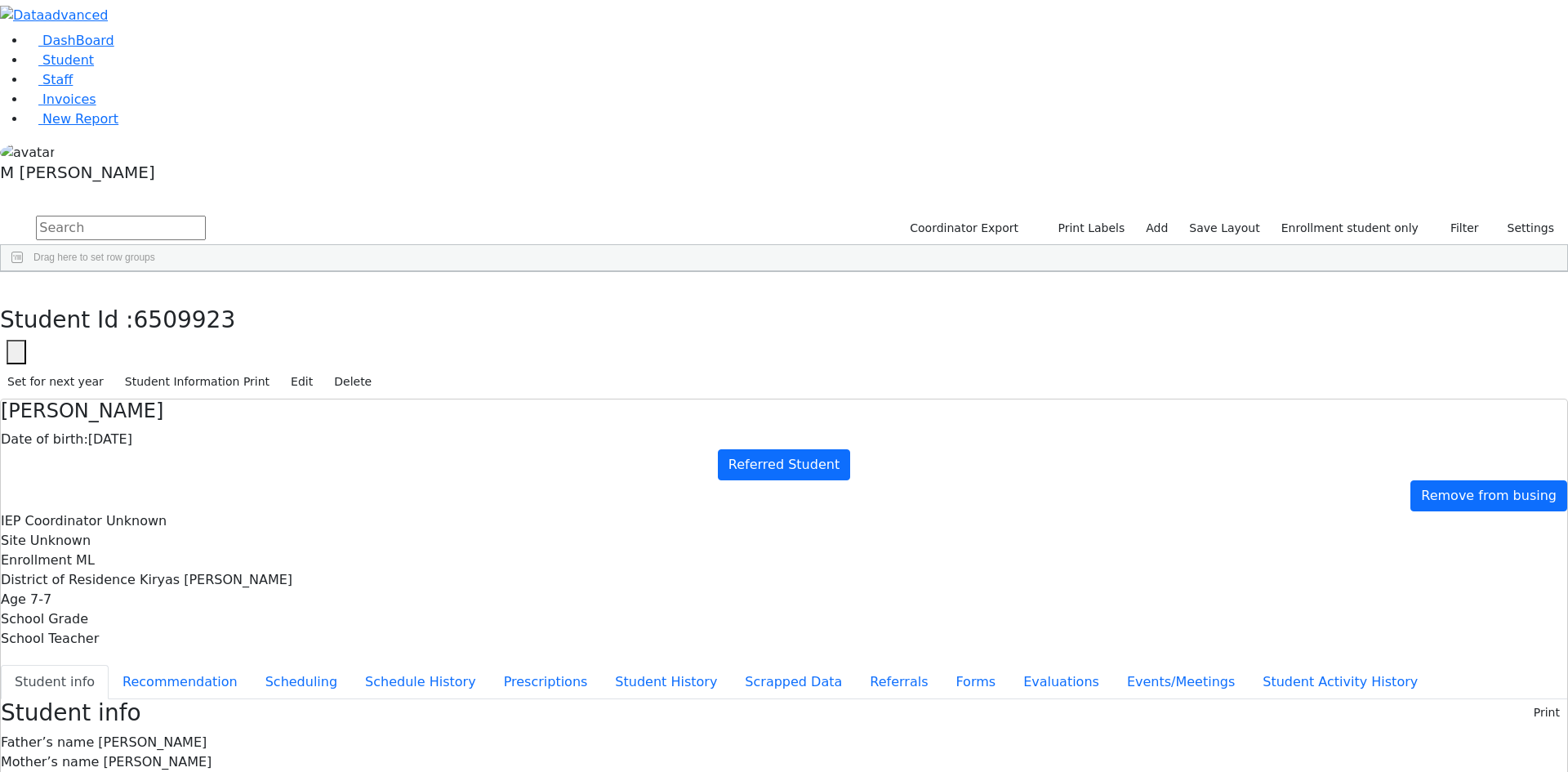
scroll to position [17, 0]
click at [16, 284] on icon "button" at bounding box center [11, 289] width 9 height 10
click at [94, 68] on link "Student" at bounding box center [60, 60] width 68 height 16
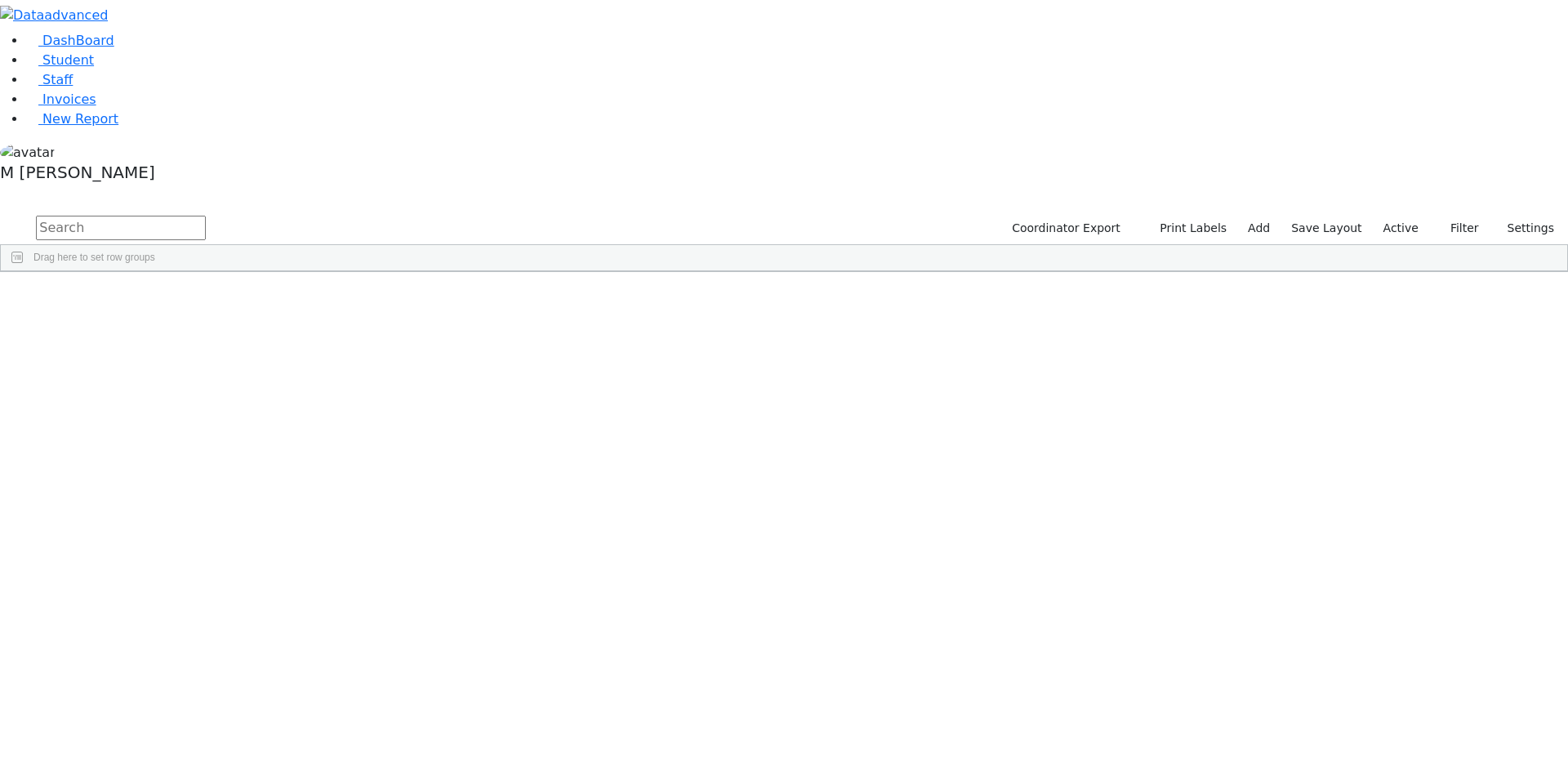
click at [206, 215] on input "text" at bounding box center [121, 227] width 170 height 25
type input "eLLEN"
click at [164, 298] on div "Ellenbogen" at bounding box center [125, 309] width 79 height 23
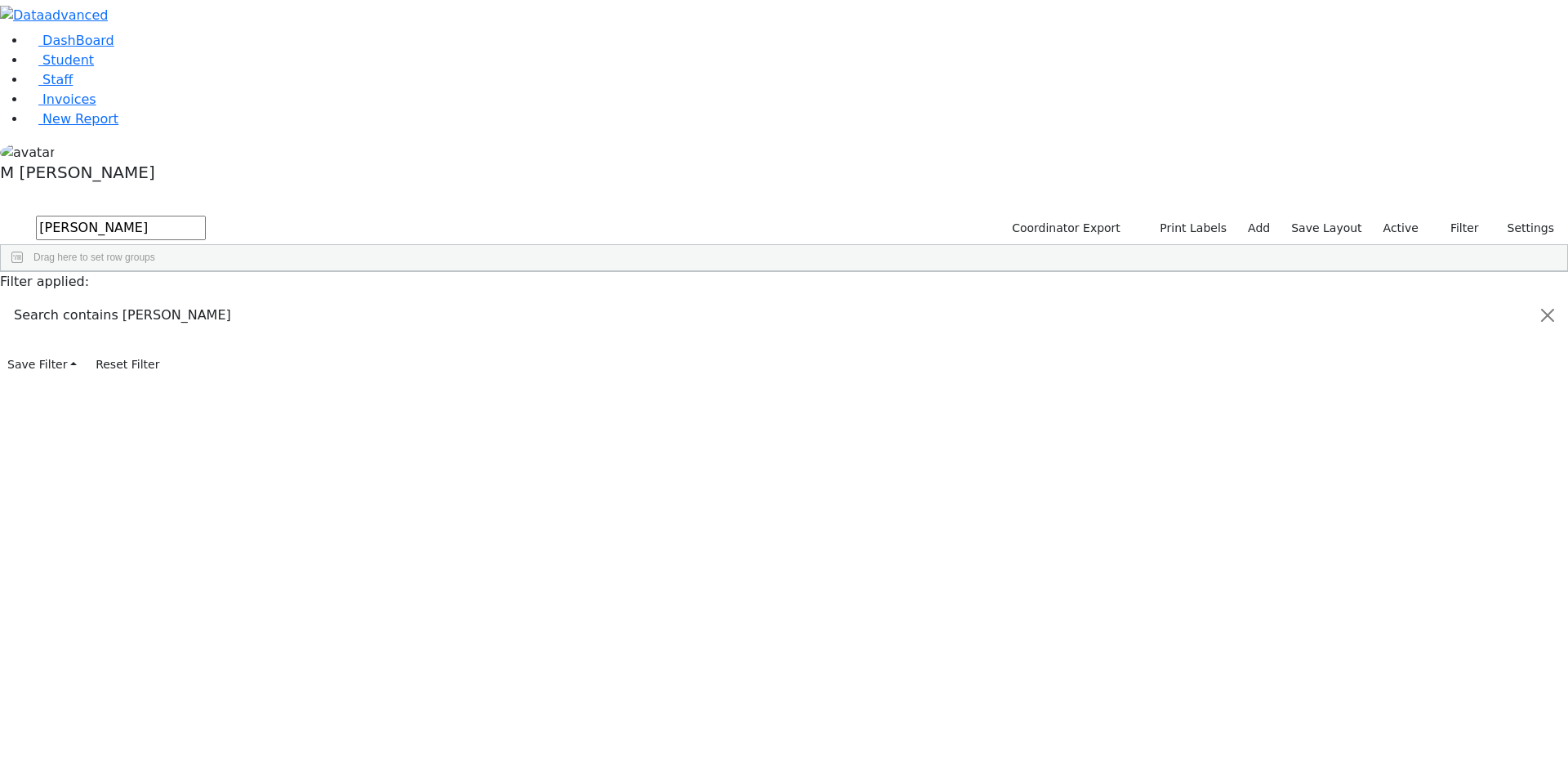
click at [164, 298] on div "Ellenbogen" at bounding box center [125, 309] width 79 height 23
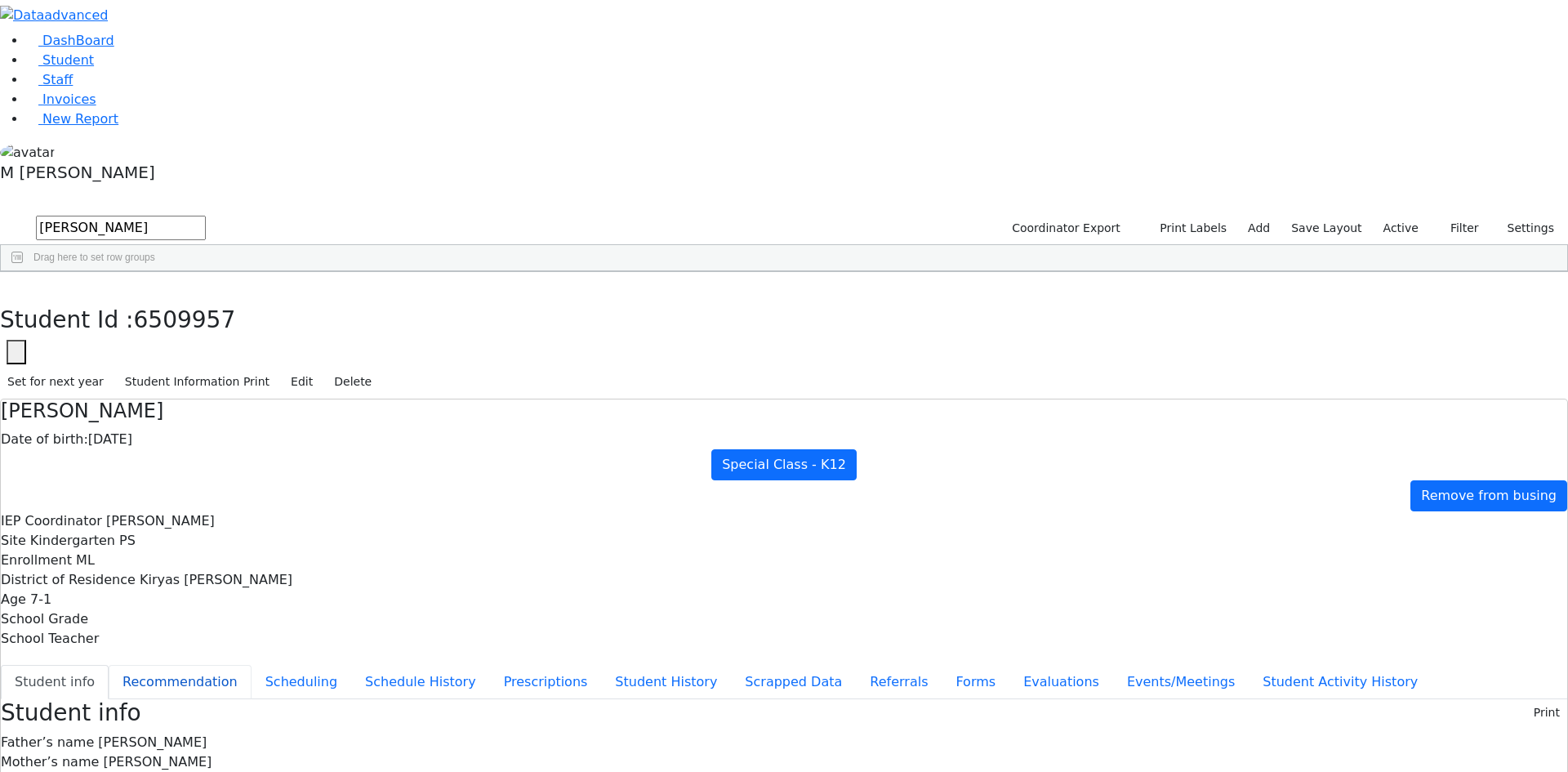
click at [251, 664] on button "Recommendation" at bounding box center [179, 681] width 142 height 34
checkbox input "true"
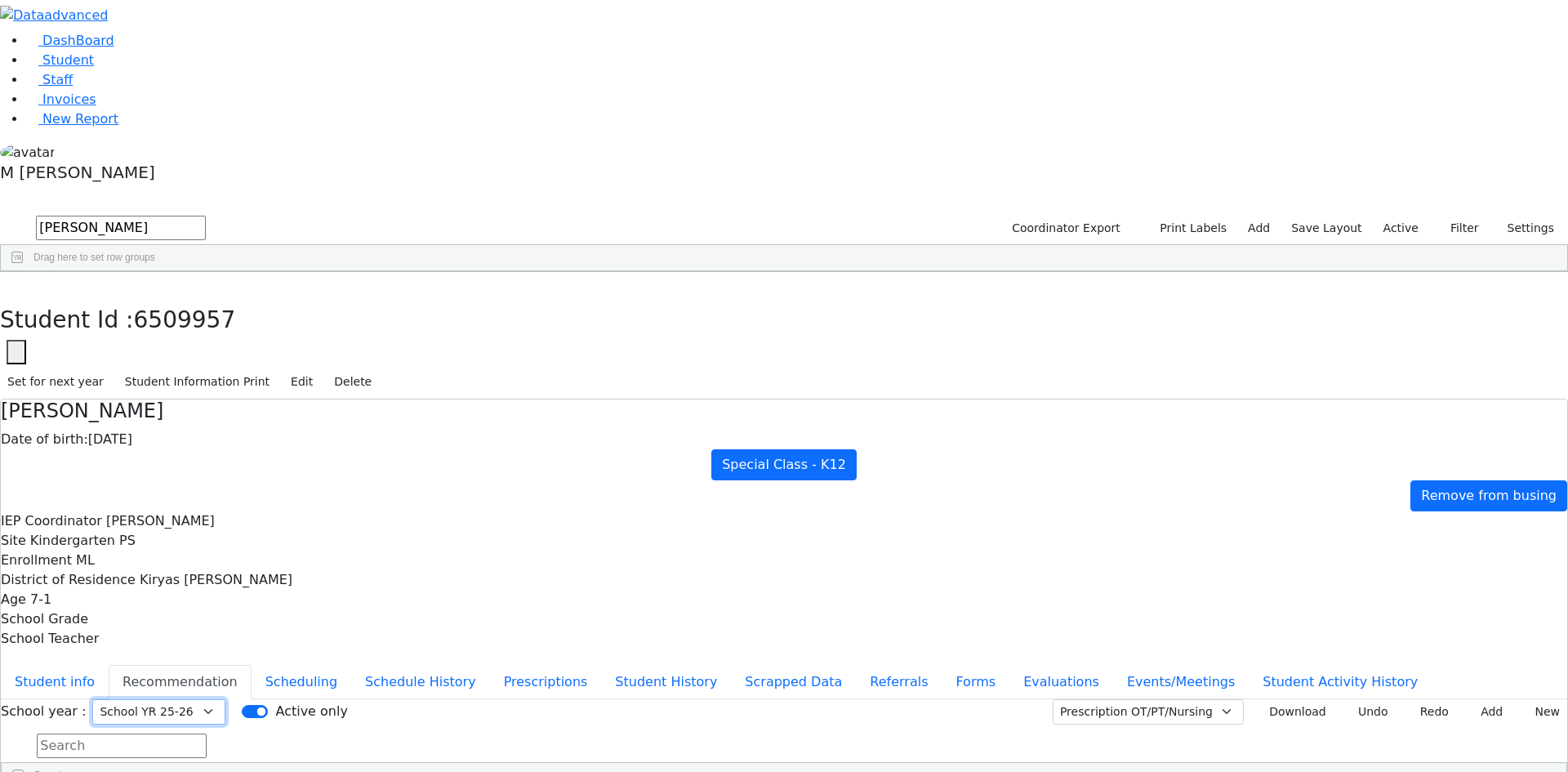
click at [225, 699] on select "Select School YR Summer YR 25 School YR 25-26 Summer YR 25 School YR 24-25 Summ…" at bounding box center [159, 711] width 133 height 25
select select "211"
click at [225, 699] on select "Select School YR Summer YR 25 School YR 25-26 Summer YR 25 School YR 24-25 Summ…" at bounding box center [159, 711] width 133 height 25
click at [24, 272] on button "button" at bounding box center [12, 289] width 24 height 34
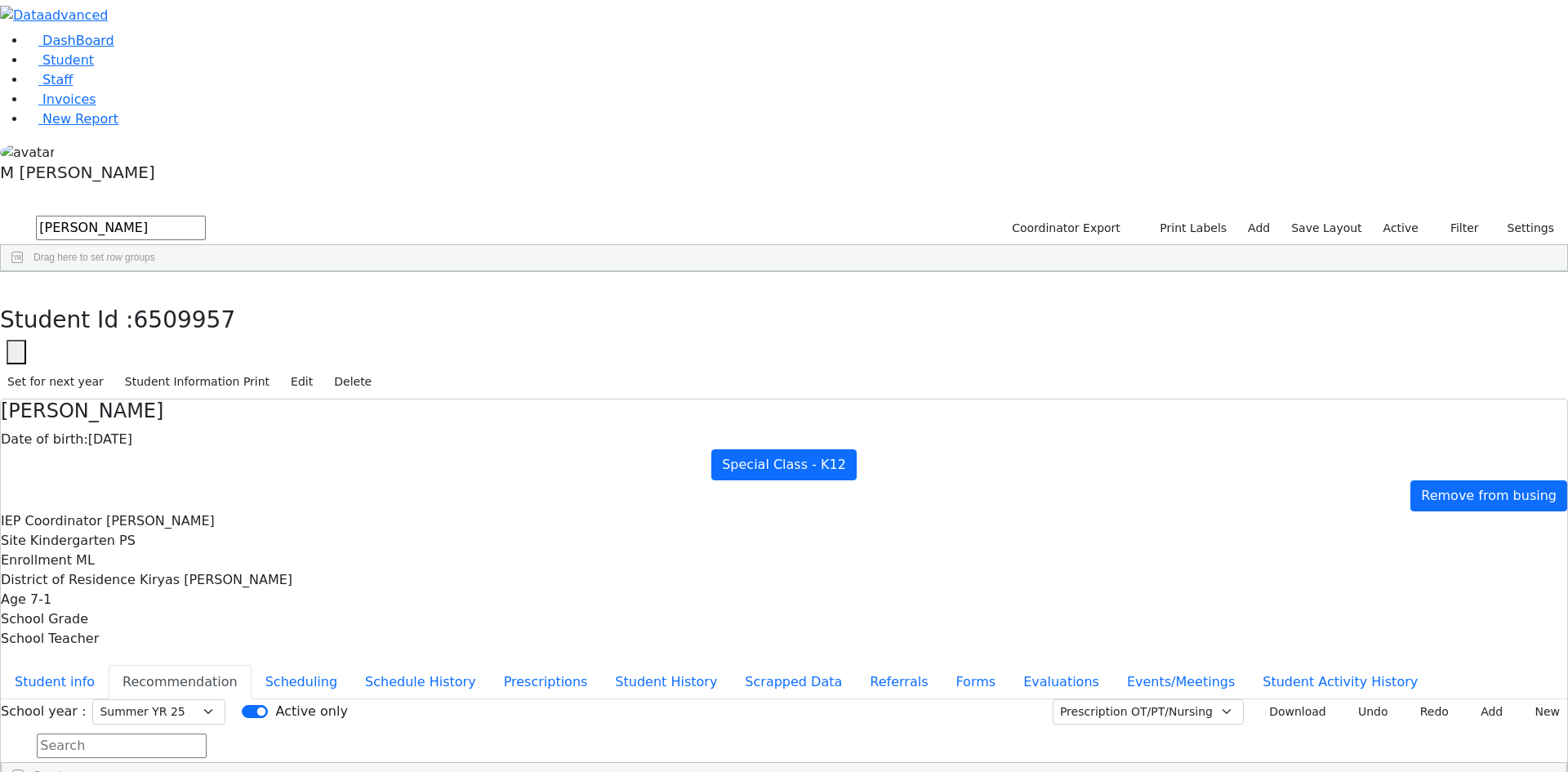
click at [206, 215] on input "eLLEN" at bounding box center [121, 227] width 170 height 25
type input "fRIES"
click at [236, 298] on div "Nechama" at bounding box center [196, 309] width 80 height 23
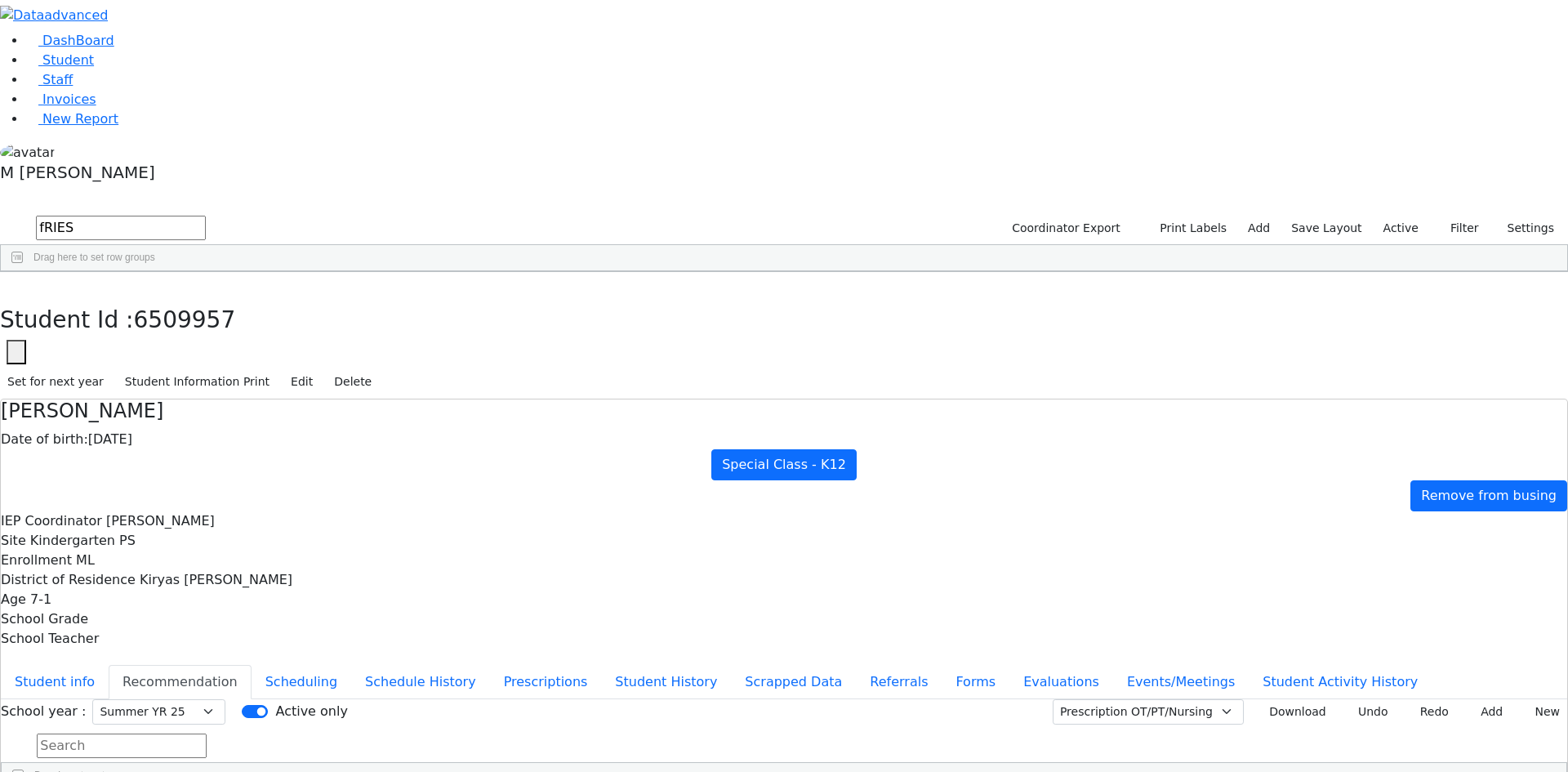
select select "211"
click at [7, 284] on use "button" at bounding box center [7, 284] width 0 height 0
click at [206, 215] on input "fRIES" at bounding box center [121, 227] width 170 height 25
click at [206, 215] on input "text" at bounding box center [121, 227] width 170 height 25
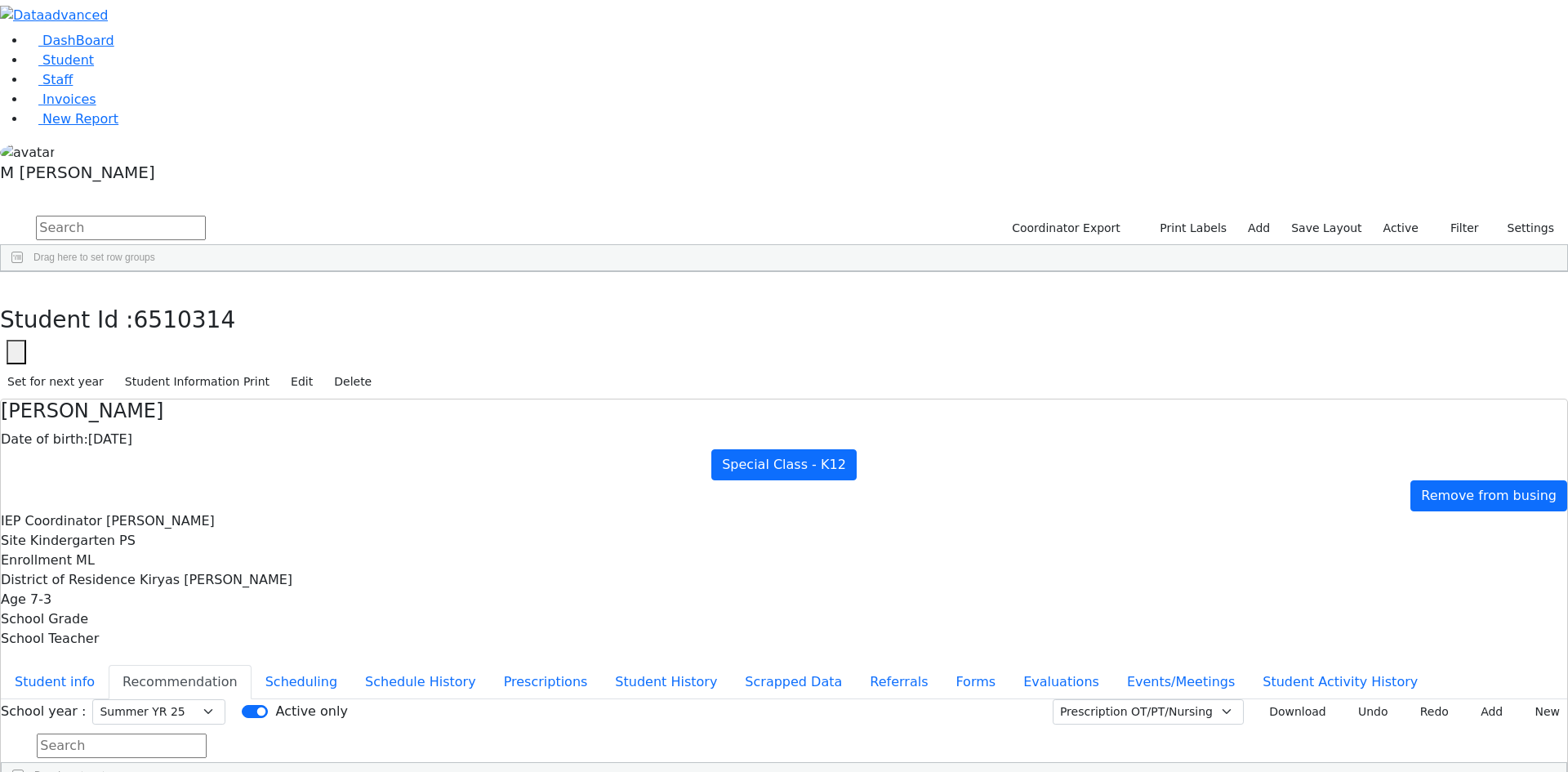
scroll to position [3430, 0]
click at [206, 215] on input "text" at bounding box center [121, 227] width 170 height 25
type input "AAR"
click at [236, 321] on div "Aaron" at bounding box center [196, 332] width 80 height 23
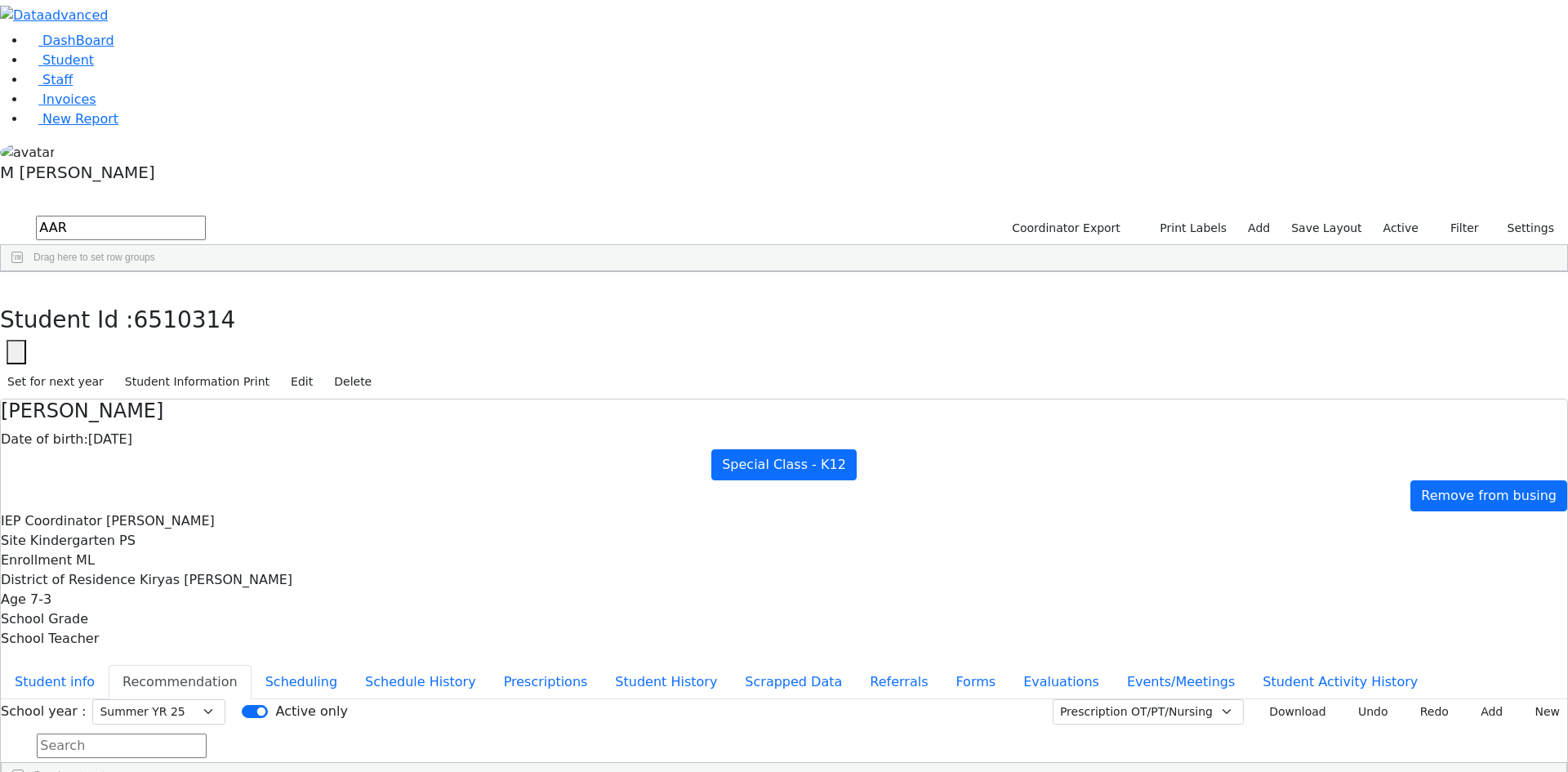
click at [236, 321] on div "Aaron" at bounding box center [196, 332] width 80 height 23
select select "211"
click at [24, 272] on button "button" at bounding box center [12, 289] width 24 height 34
click at [305, 188] on div "Students 3 A 24 K 24 W 24 A 24 K 24 W 24 876" at bounding box center [784, 200] width 1568 height 25
click at [1454, 215] on button "Filter" at bounding box center [1457, 227] width 57 height 25
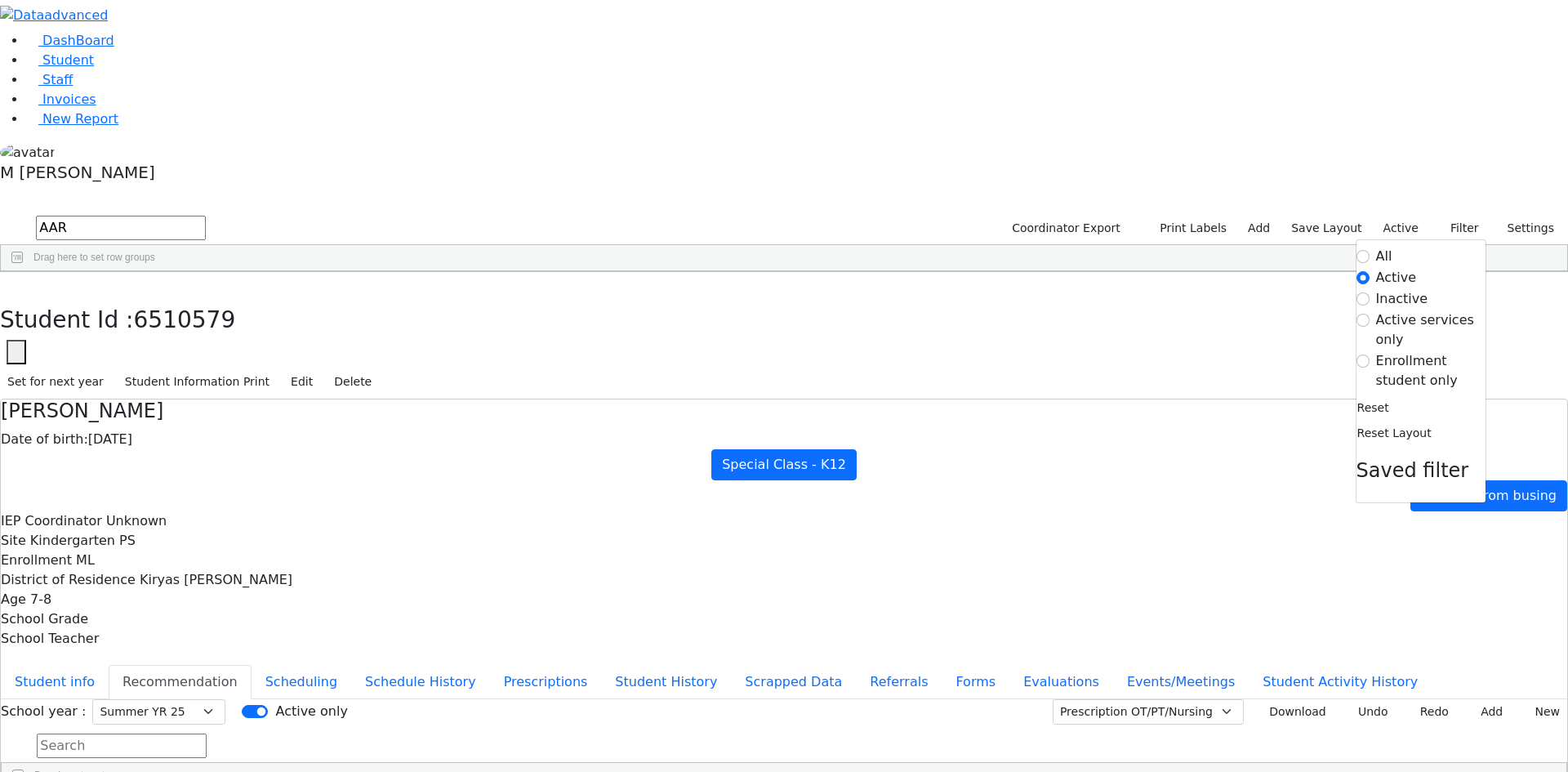
click at [1376, 351] on label "Enrollment student only" at bounding box center [1431, 370] width 110 height 39
click at [1367, 355] on input "Enrollment student only" at bounding box center [1363, 361] width 13 height 13
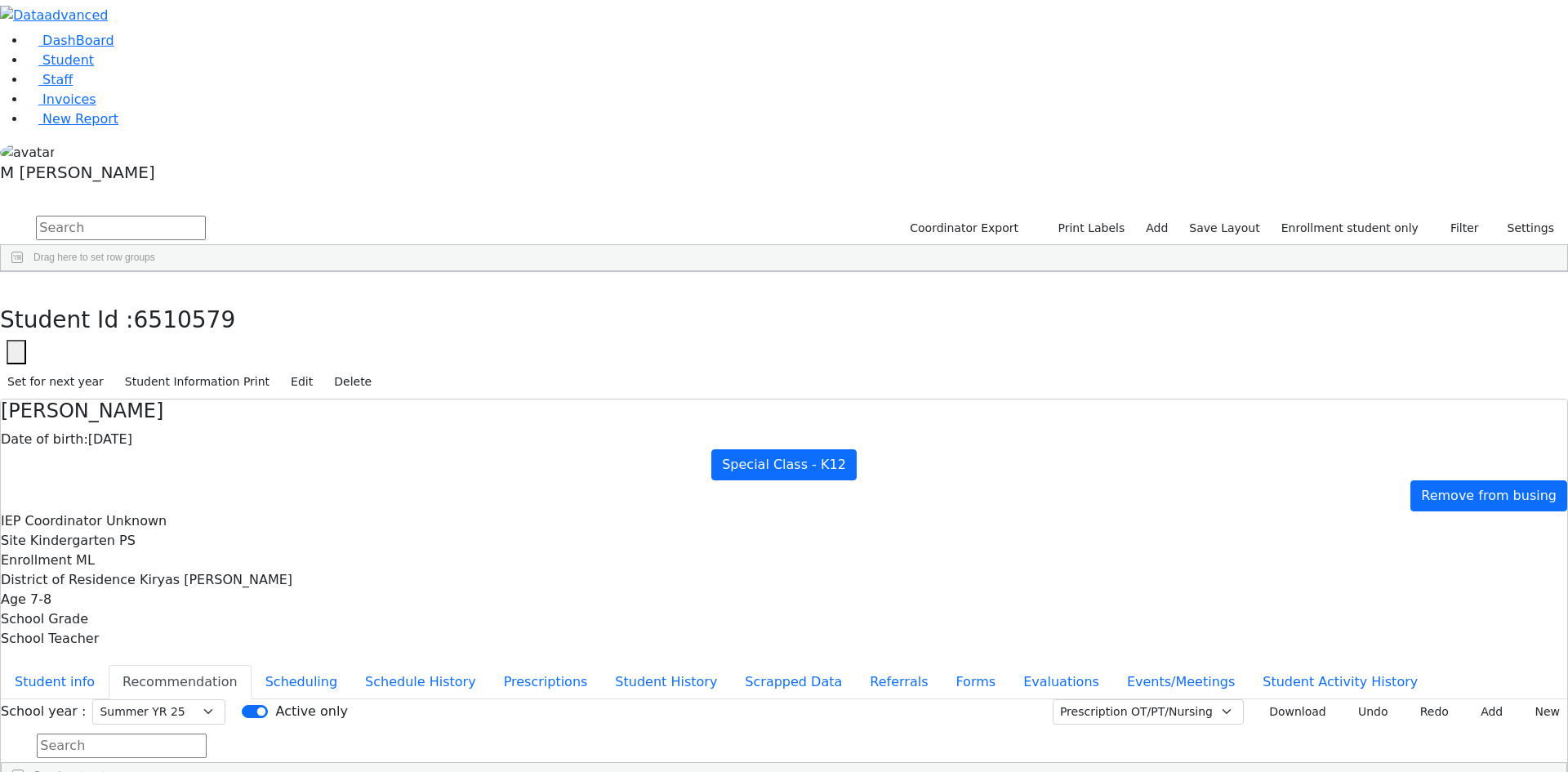
drag, startPoint x: 614, startPoint y: 544, endPoint x: 606, endPoint y: 550, distance: 10.0
click at [606, 550] on div "6511359 Aharonowitz Yechiel 10/22/2020 Unknown Referred Student Monticello Unkn…" at bounding box center [670, 652] width 1339 height 709
click at [164, 596] on div "Gluck" at bounding box center [125, 607] width 79 height 23
select select "211"
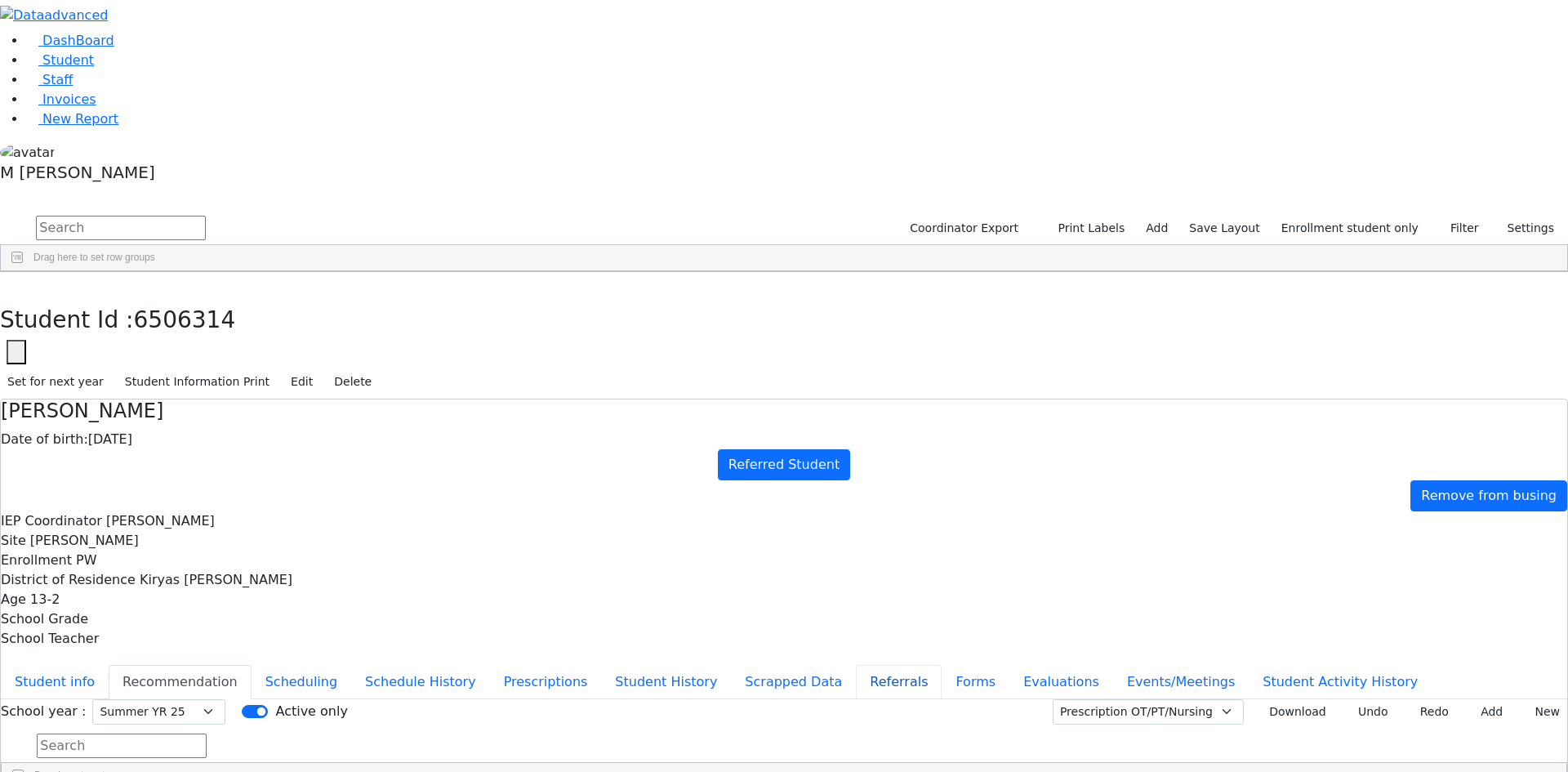
click at [856, 664] on button "Referrals" at bounding box center [899, 681] width 86 height 34
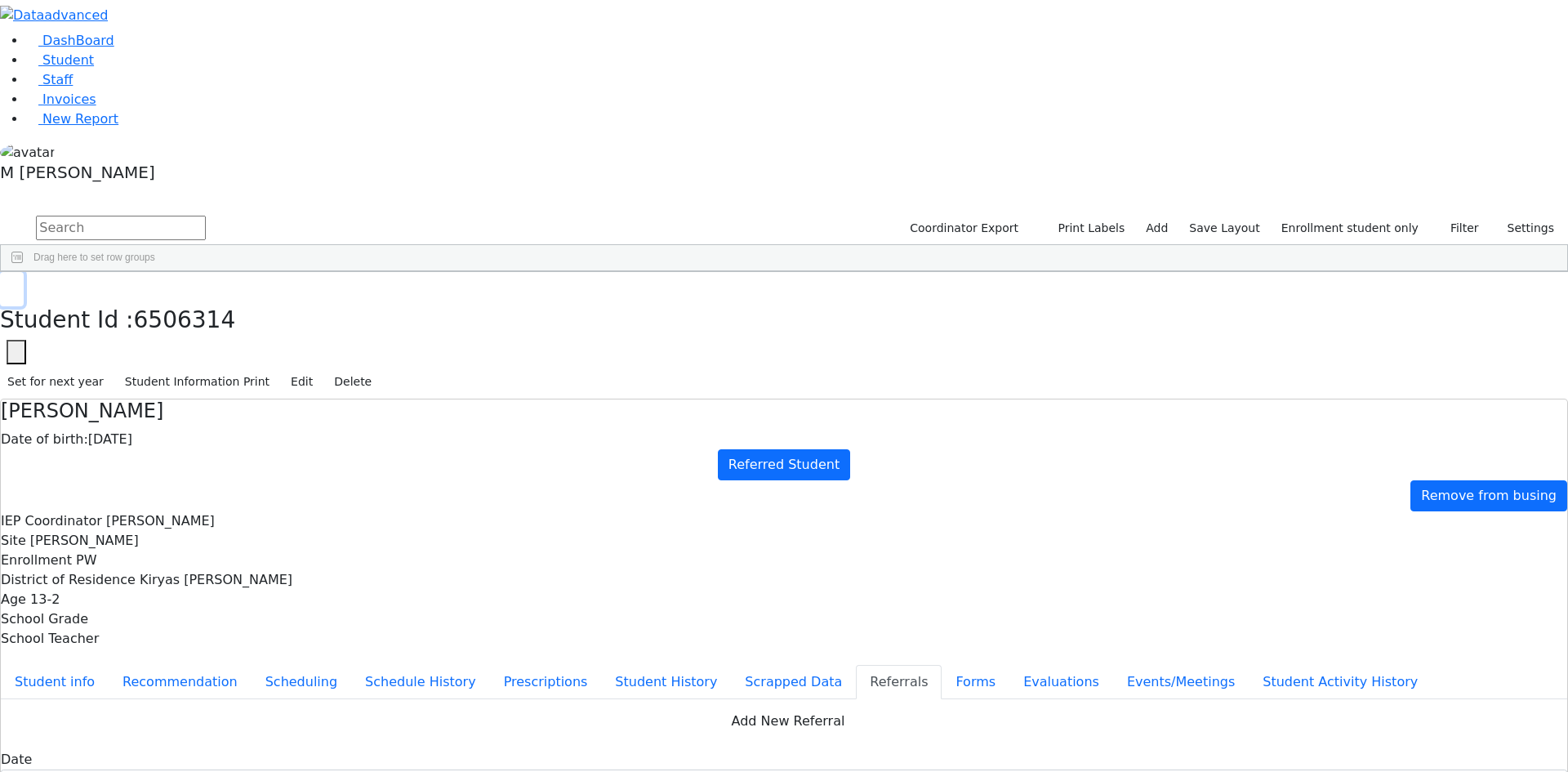
click at [24, 272] on button "button" at bounding box center [12, 289] width 24 height 34
click at [206, 215] on input "text" at bounding box center [121, 227] width 170 height 25
type input "a"
click at [94, 68] on link "Student" at bounding box center [60, 60] width 68 height 16
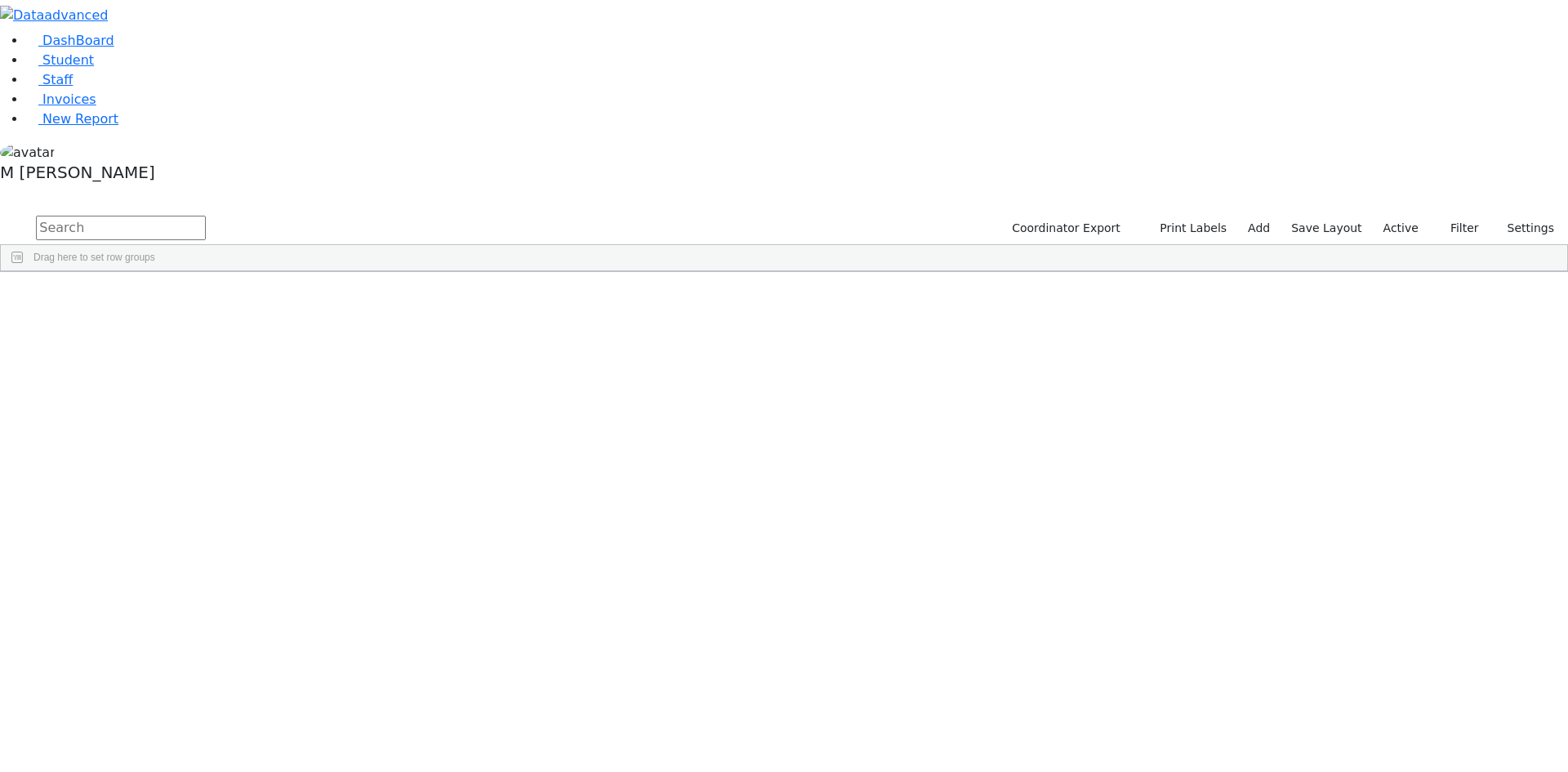
click at [310, 8] on div "DashBoard Student Staff Invoices New Report A" at bounding box center [784, 135] width 1568 height 272
click at [301, 45] on div "DashBoard Student Staff Invoices New Report A" at bounding box center [784, 135] width 1568 height 272
click at [206, 215] on input "text" at bounding box center [121, 227] width 170 height 25
type input "Appe"
click at [0, 213] on button "submit" at bounding box center [16, 228] width 32 height 31
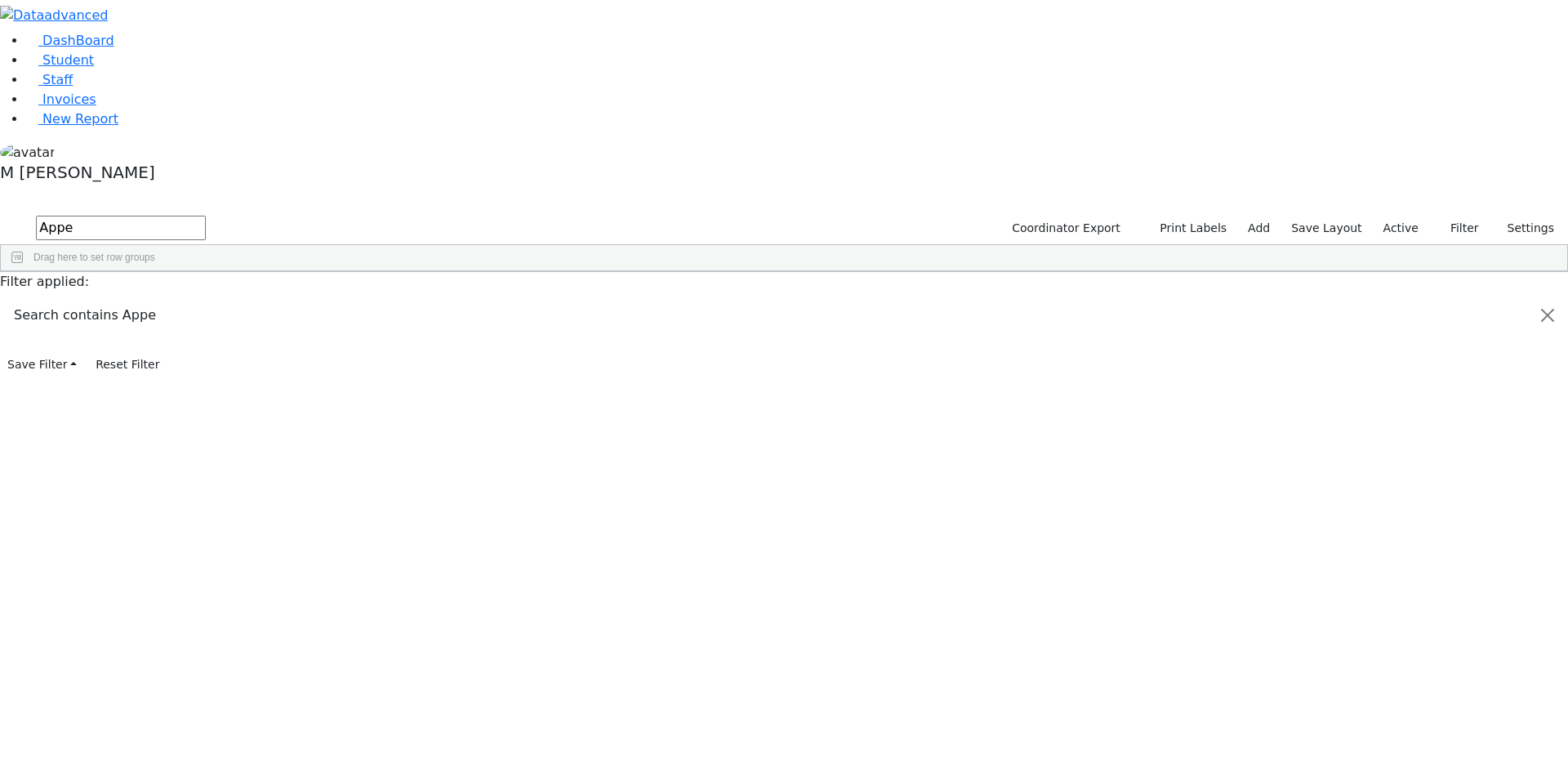
click at [713, 344] on div "[PERSON_NAME]" at bounding box center [673, 355] width 79 height 23
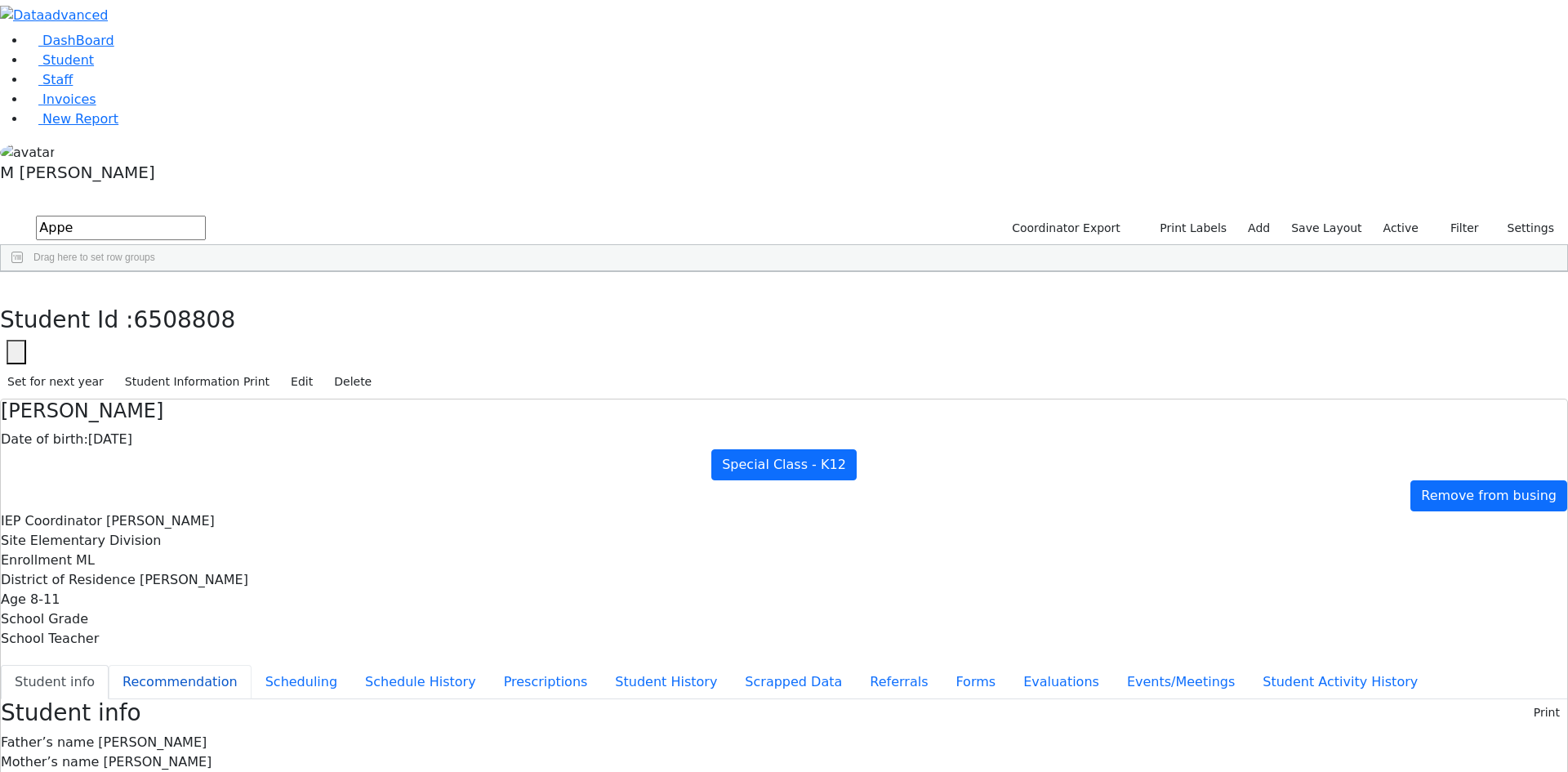
click at [251, 664] on button "Recommendation" at bounding box center [179, 681] width 142 height 34
checkbox input "true"
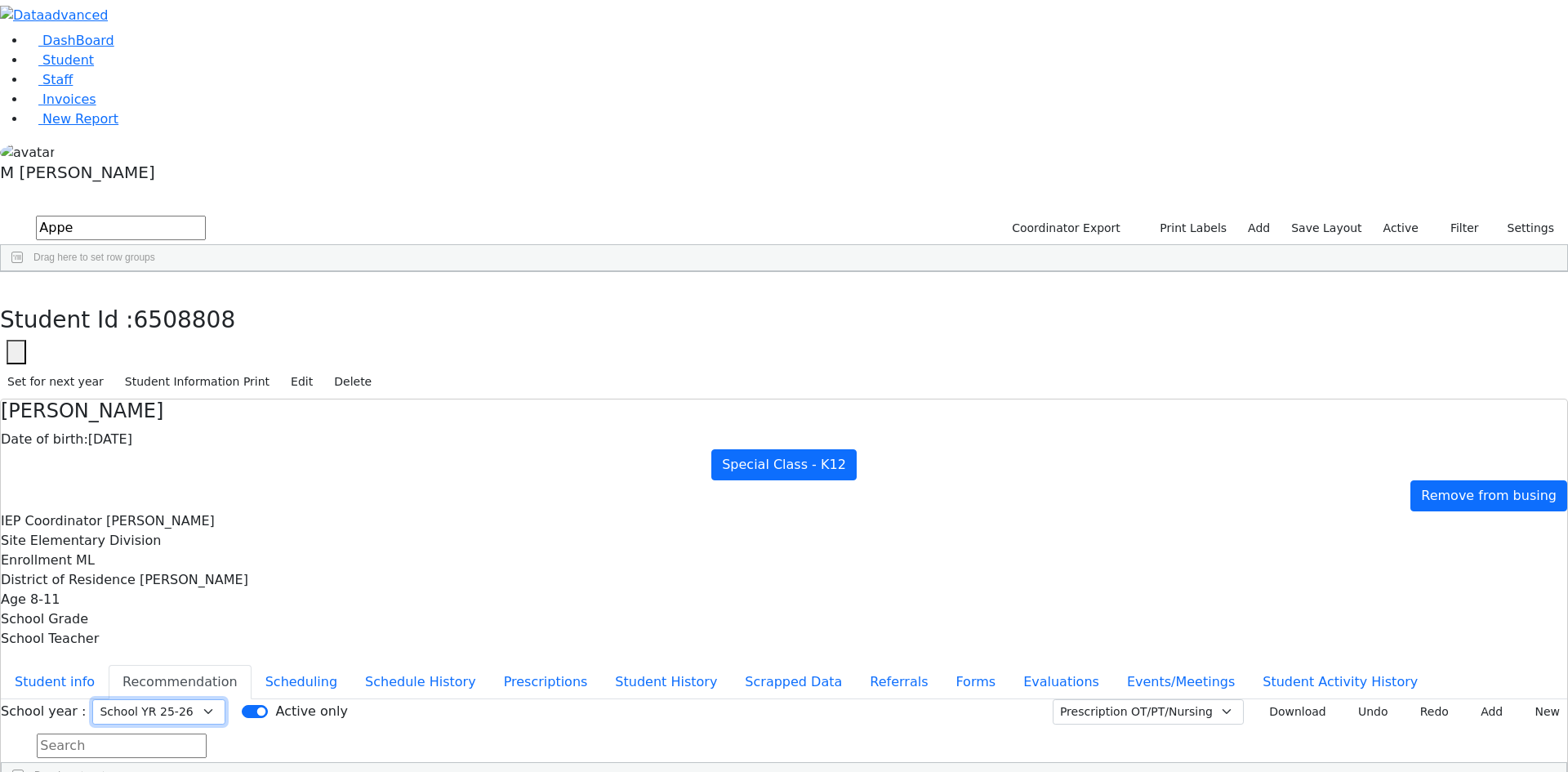
click at [225, 699] on select "Select School YR Summer YR 25 School YR 25-26 Summer YR 25 School YR 24-25 Summ…" at bounding box center [159, 711] width 133 height 25
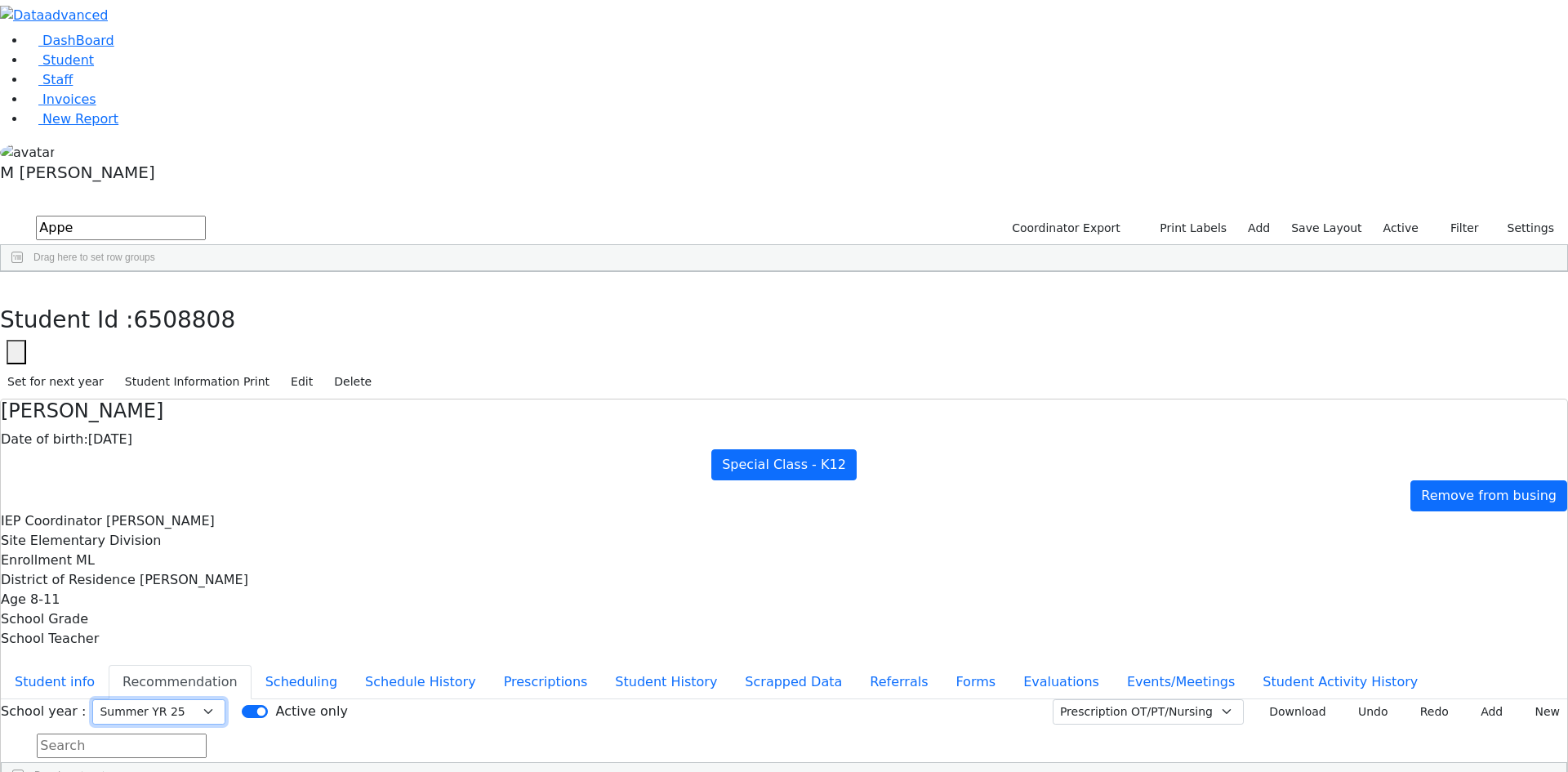
click at [225, 699] on select "Select School YR Summer YR 25 School YR 25-26 Summer YR 25 School YR 24-25 Summ…" at bounding box center [159, 711] width 133 height 25
click at [596, 699] on div "School year : Select School YR Summer YR 25 School YR 25-26 Summer YR 25 School…" at bounding box center [784, 744] width 1566 height 91
click at [225, 699] on select "Select School YR Summer YR 25 School YR 25-26 Summer YR 25 School YR 24-25 Summ…" at bounding box center [159, 711] width 133 height 25
select select "212"
click at [225, 699] on select "Select School YR Summer YR 25 School YR 25-26 Summer YR 25 School YR 24-25 Summ…" at bounding box center [159, 711] width 133 height 25
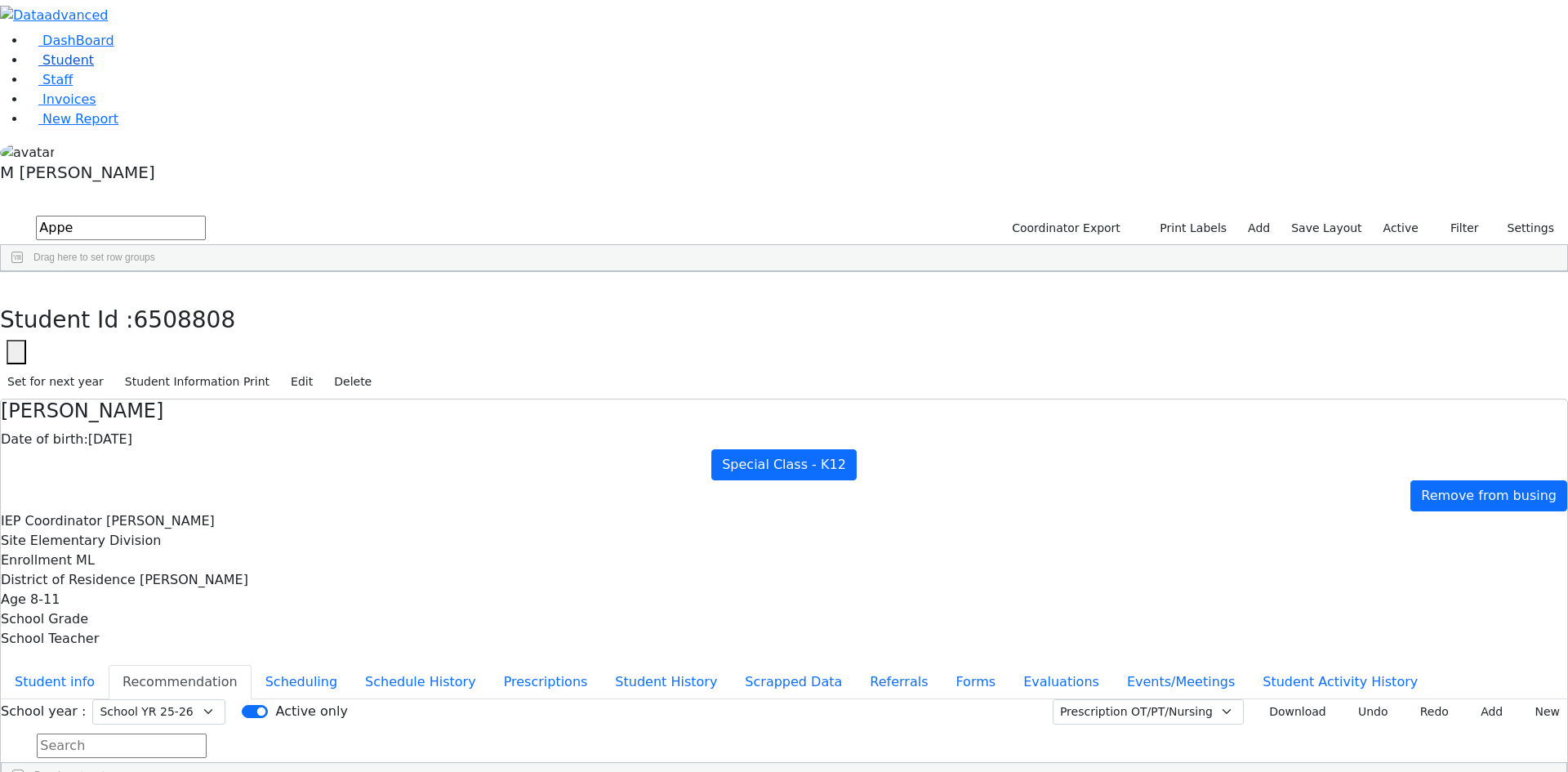
click at [94, 68] on link "Student" at bounding box center [60, 60] width 68 height 16
